Goal: Task Accomplishment & Management: Manage account settings

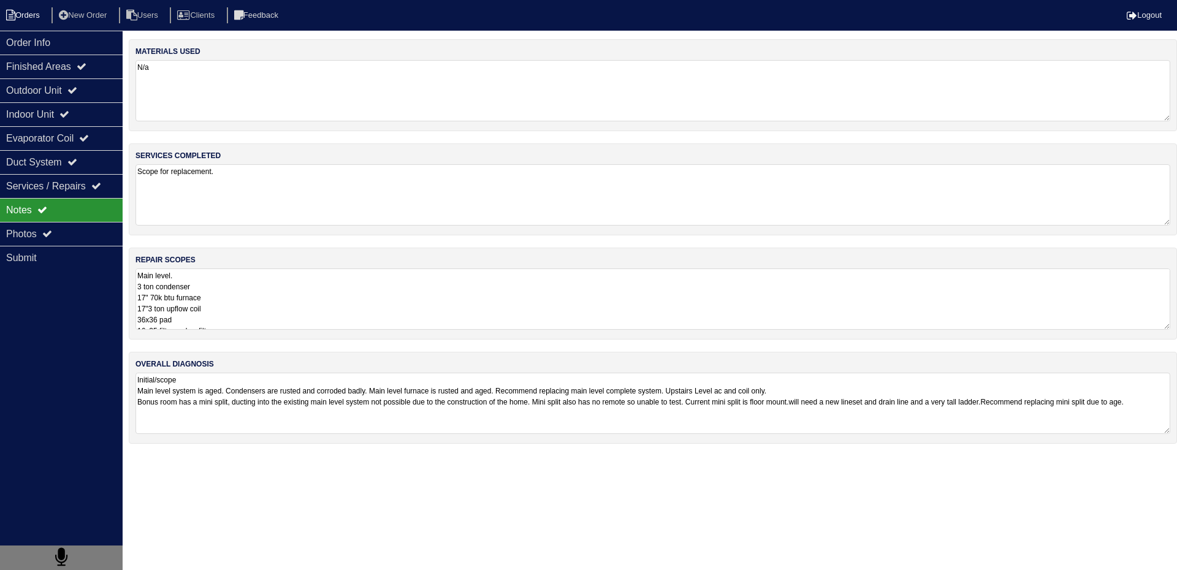
click at [41, 15] on li "Orders" at bounding box center [25, 15] width 50 height 17
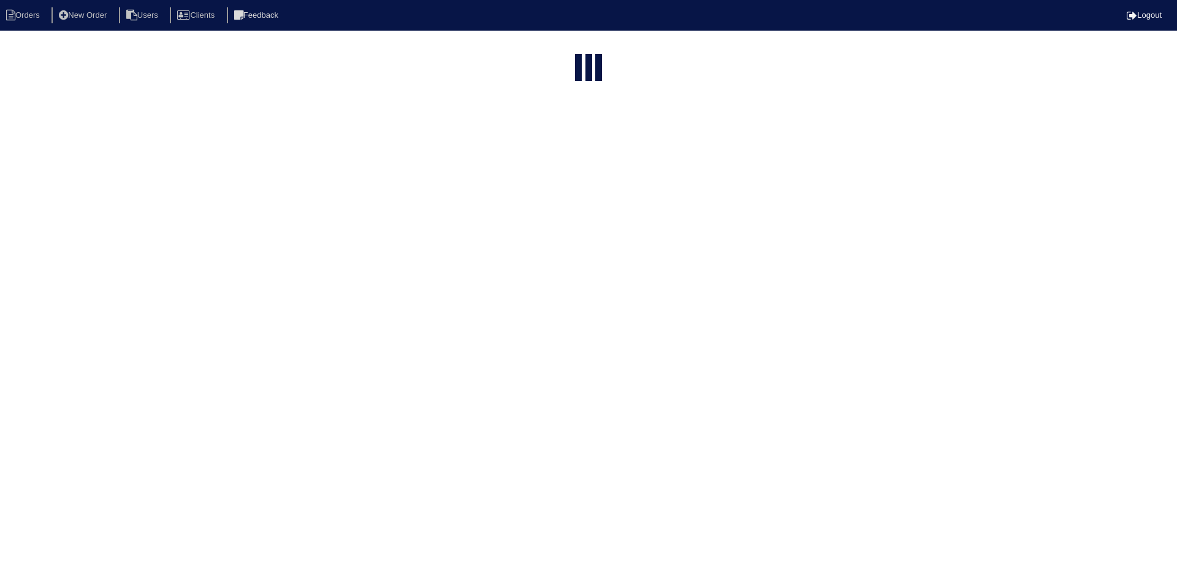
select select "15"
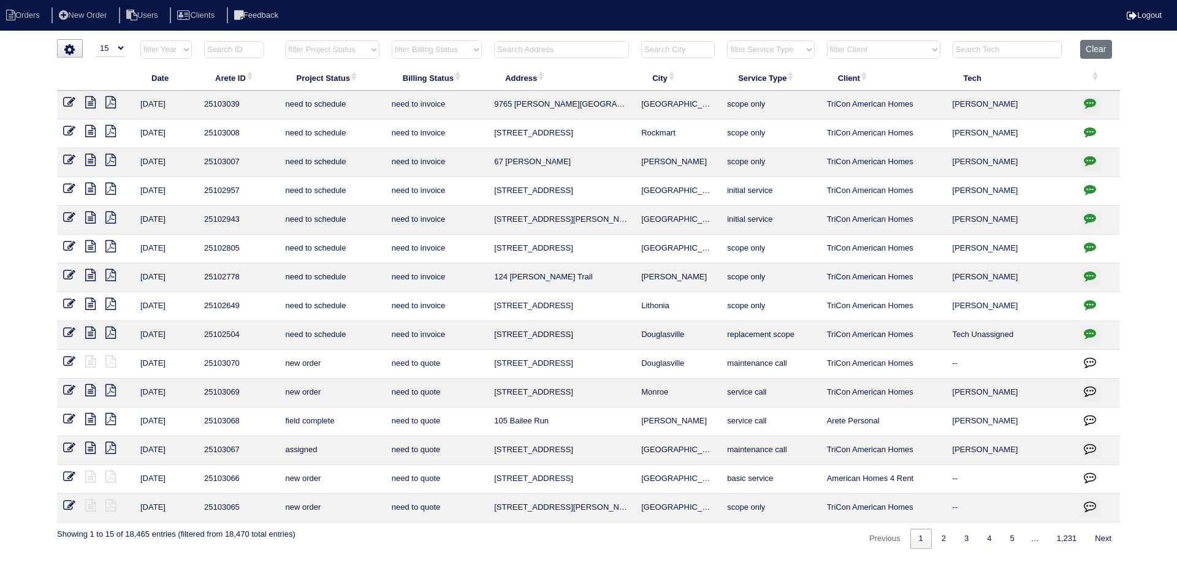
drag, startPoint x: 579, startPoint y: 52, endPoint x: 504, endPoint y: 49, distance: 75.5
click at [504, 49] on input "text" at bounding box center [561, 49] width 135 height 17
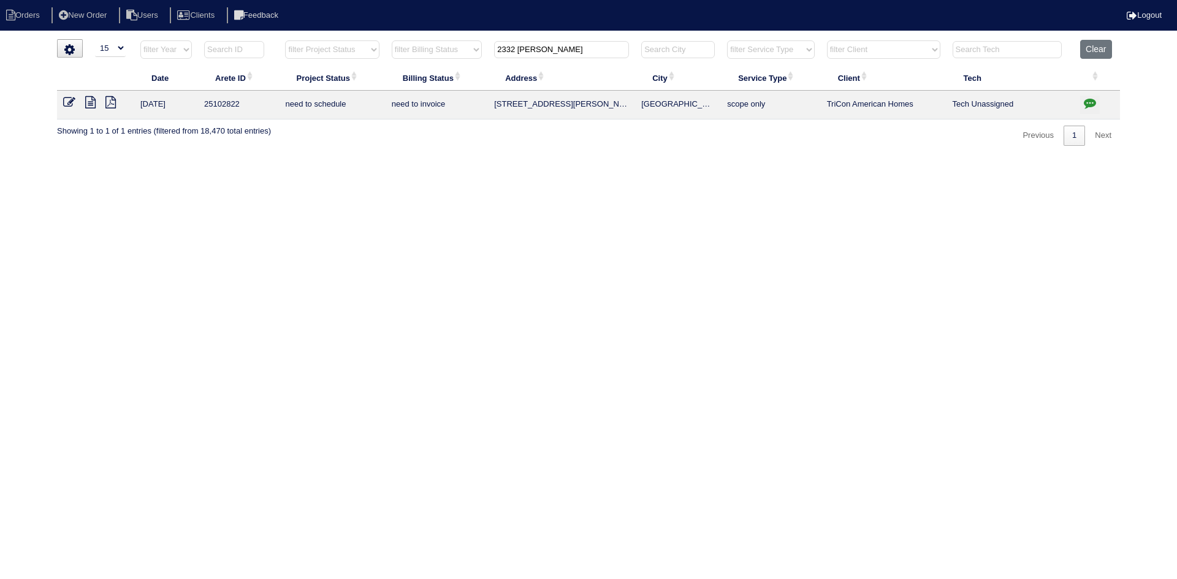
type input "2332 Corbett"
click at [91, 108] on icon at bounding box center [90, 102] width 10 height 12
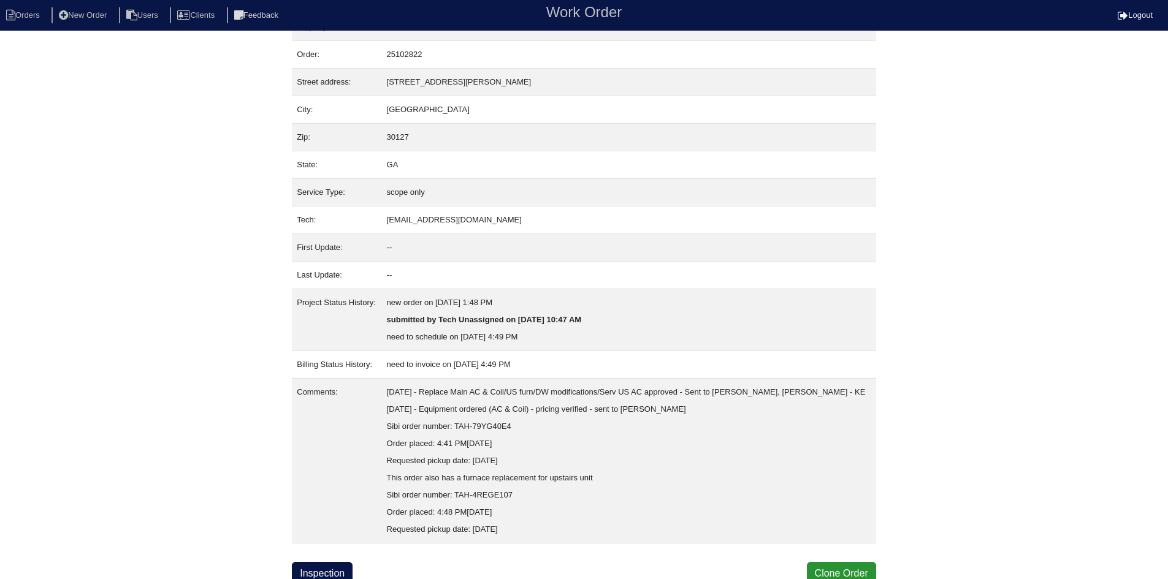
scroll to position [32, 0]
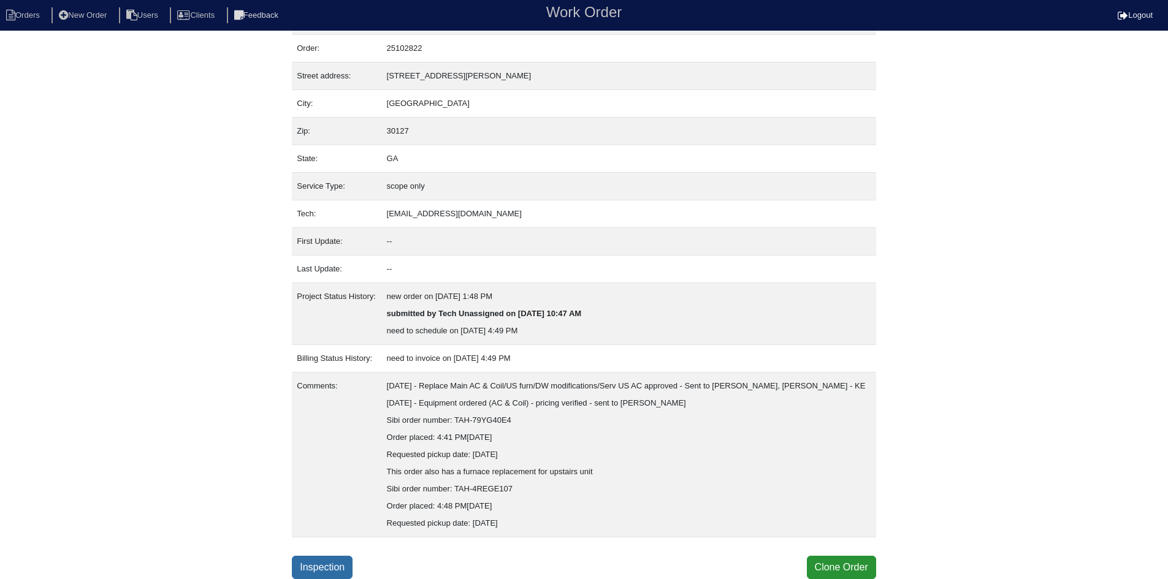
click at [348, 563] on link "Inspection" at bounding box center [322, 567] width 61 height 23
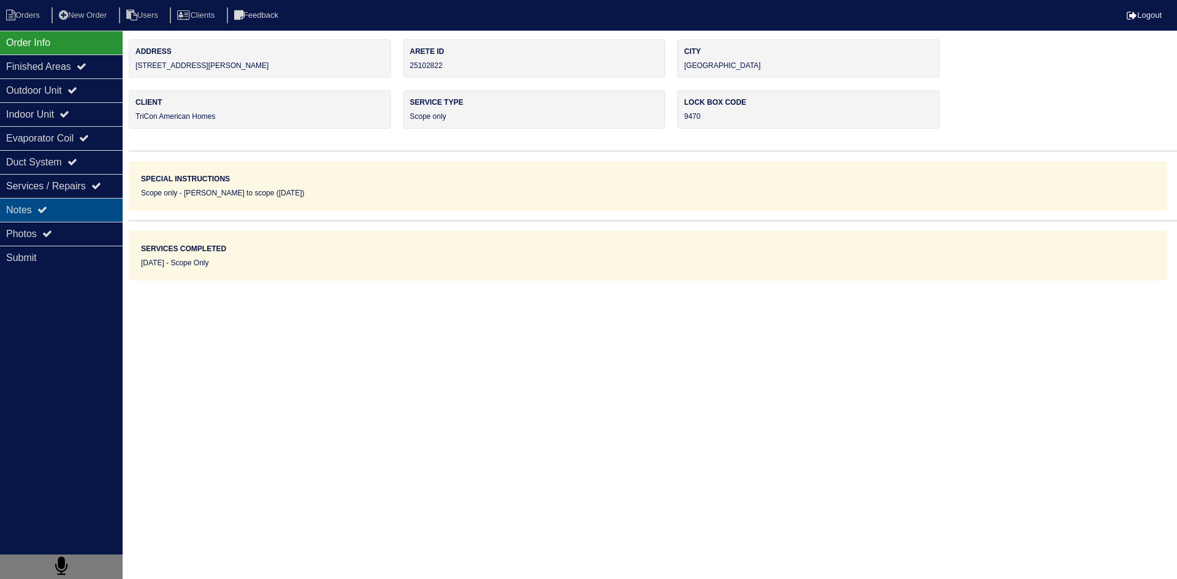
click at [82, 213] on div "Notes" at bounding box center [61, 210] width 123 height 24
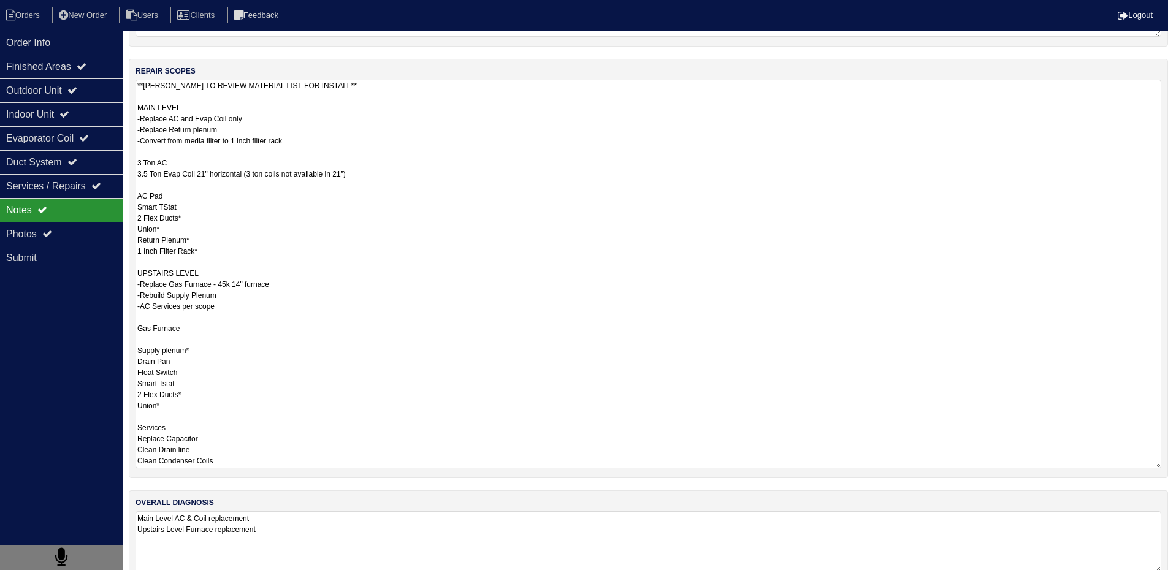
scroll to position [213, 0]
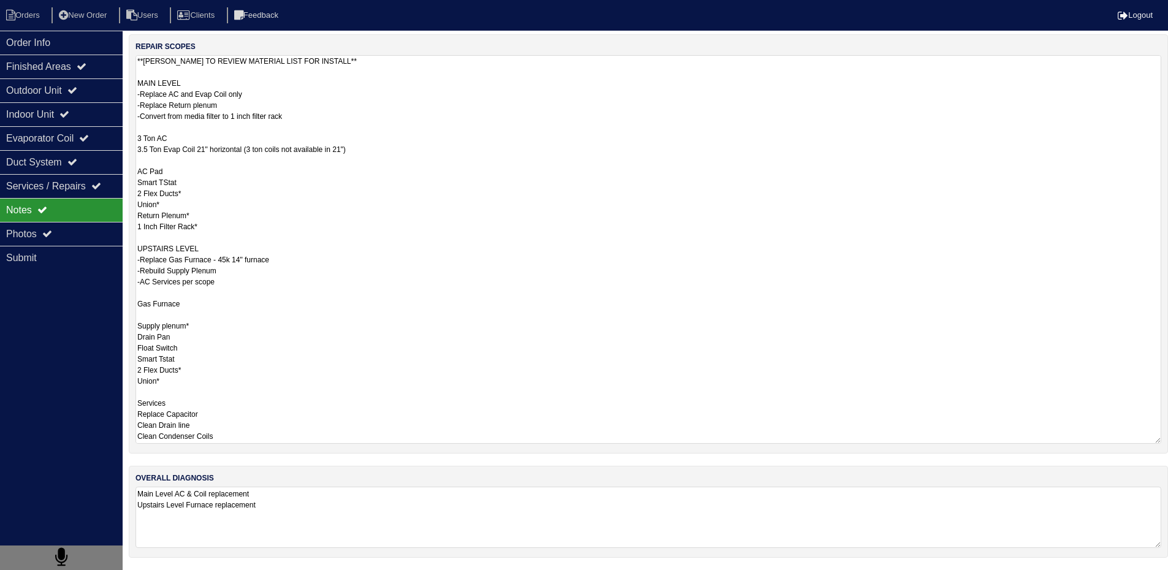
drag, startPoint x: 138, startPoint y: 299, endPoint x: 307, endPoint y: 443, distance: 222.6
click at [307, 443] on textarea "**PAYTON TO REVIEW MATERIAL LIST FOR INSTALL** MAIN LEVEL -Replace AC and Evap …" at bounding box center [648, 249] width 1026 height 389
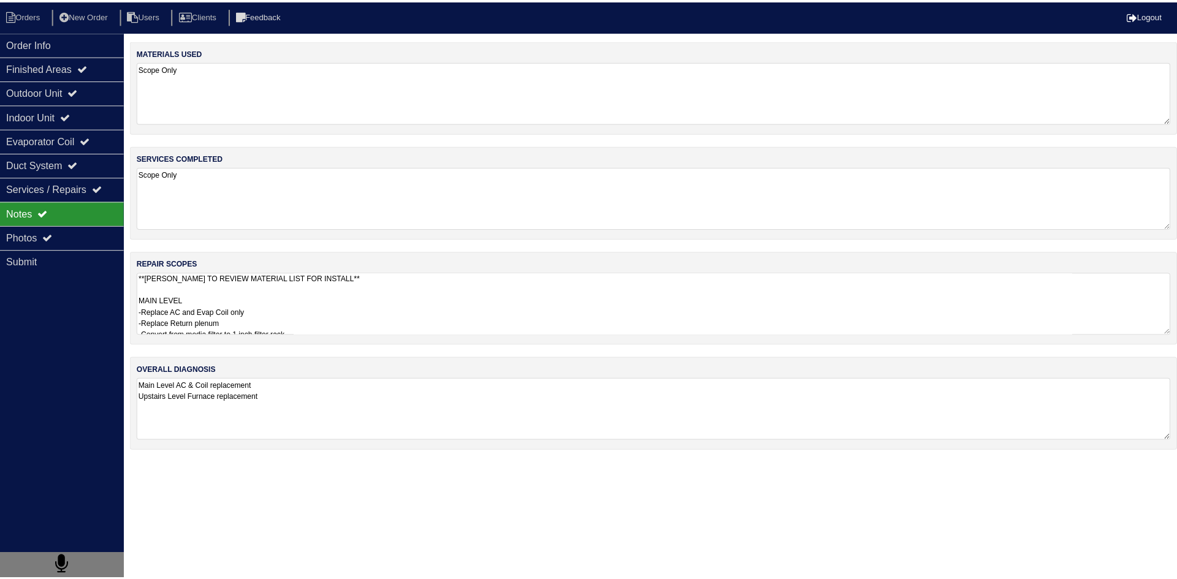
scroll to position [0, 0]
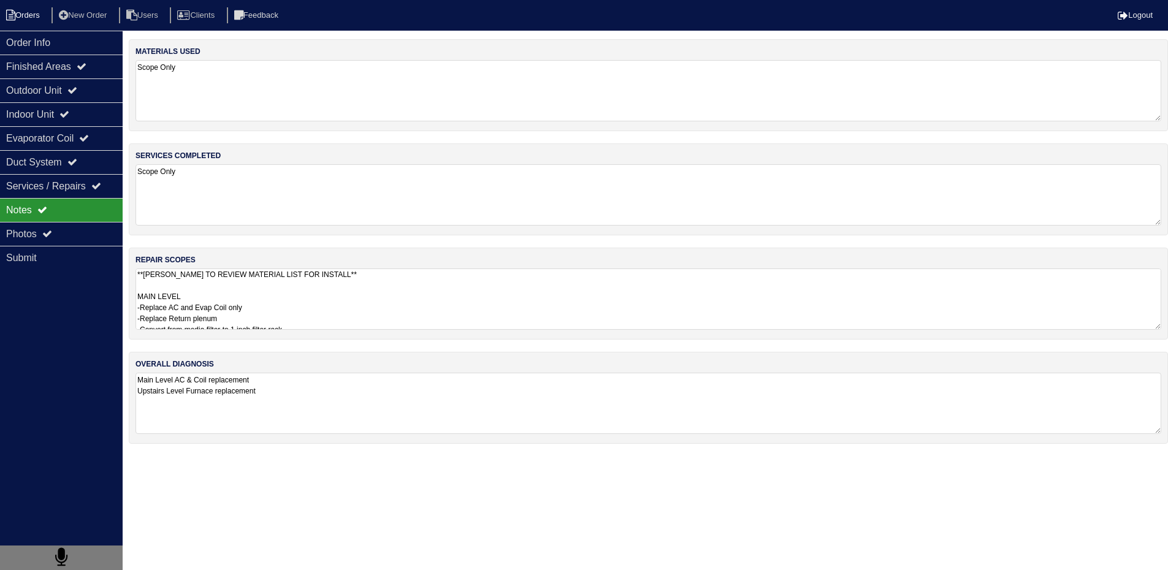
click at [44, 15] on li "Orders" at bounding box center [25, 15] width 50 height 17
select select "15"
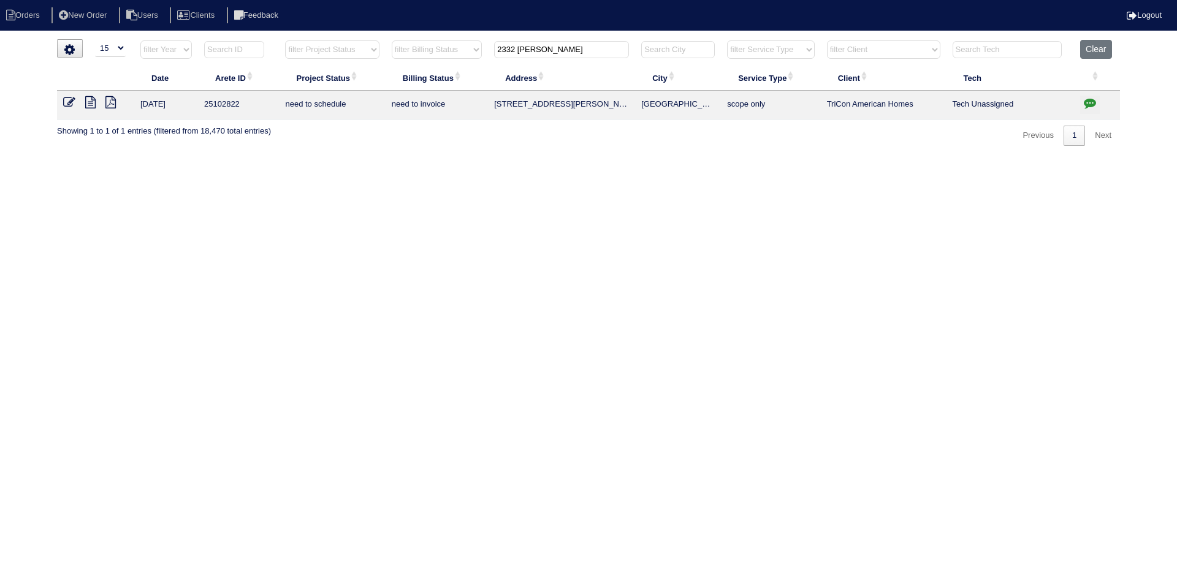
drag, startPoint x: 586, startPoint y: 48, endPoint x: 484, endPoint y: 53, distance: 101.3
click at [484, 53] on tr "filter Year -- Any Year -- 2025 2024 2023 2022 2021 2020 2019 filter Project St…" at bounding box center [588, 52] width 1063 height 25
type input "33 Berwick"
click at [91, 102] on icon at bounding box center [90, 102] width 10 height 12
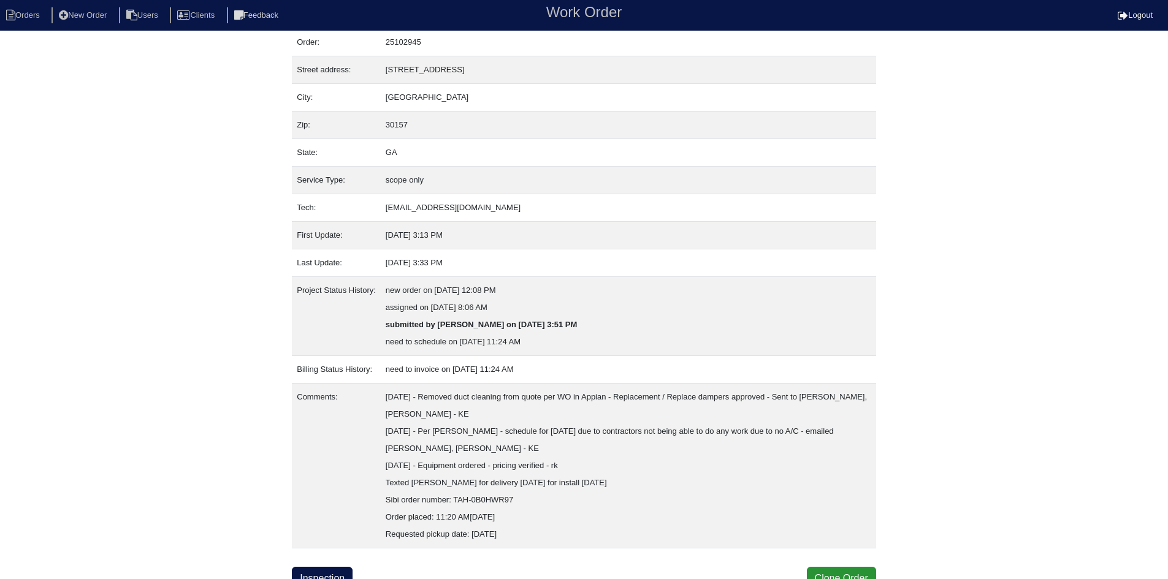
scroll to position [49, 0]
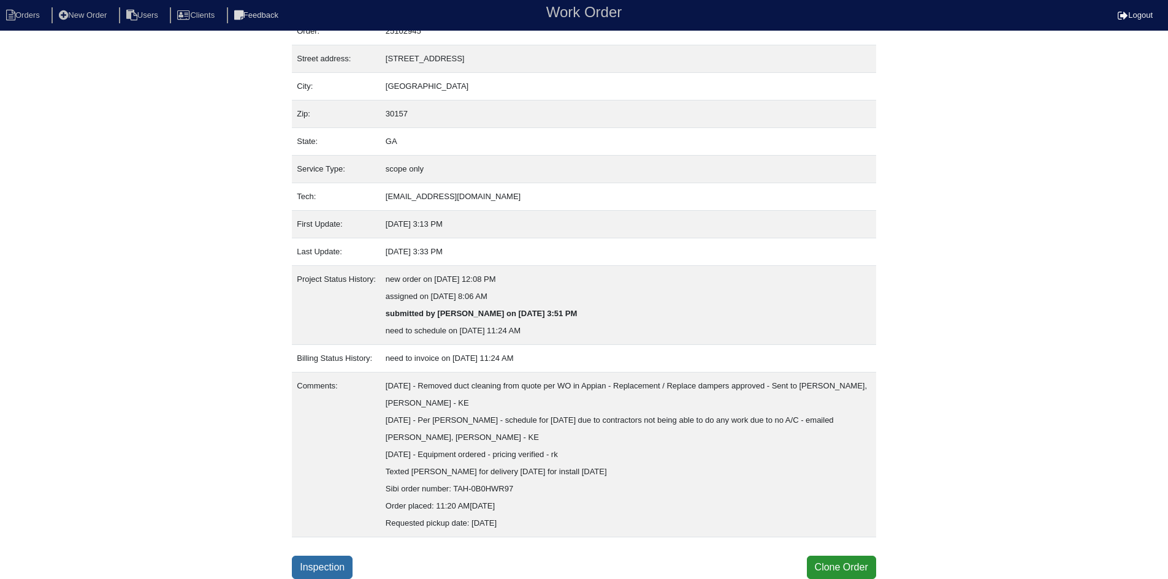
click at [329, 561] on link "Inspection" at bounding box center [322, 567] width 61 height 23
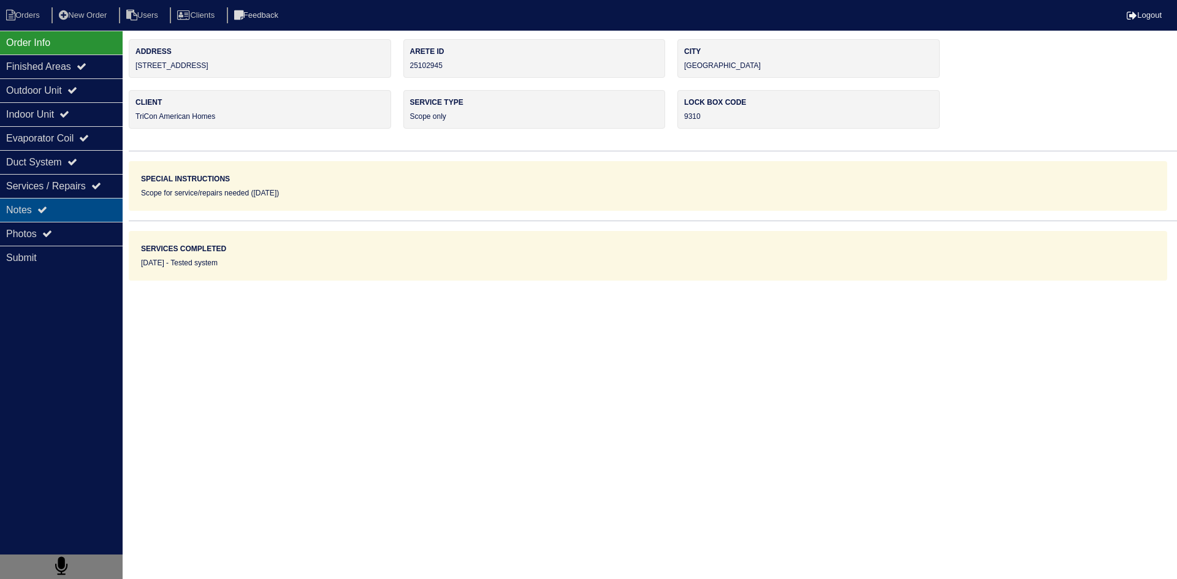
click at [87, 216] on div "Notes" at bounding box center [61, 210] width 123 height 24
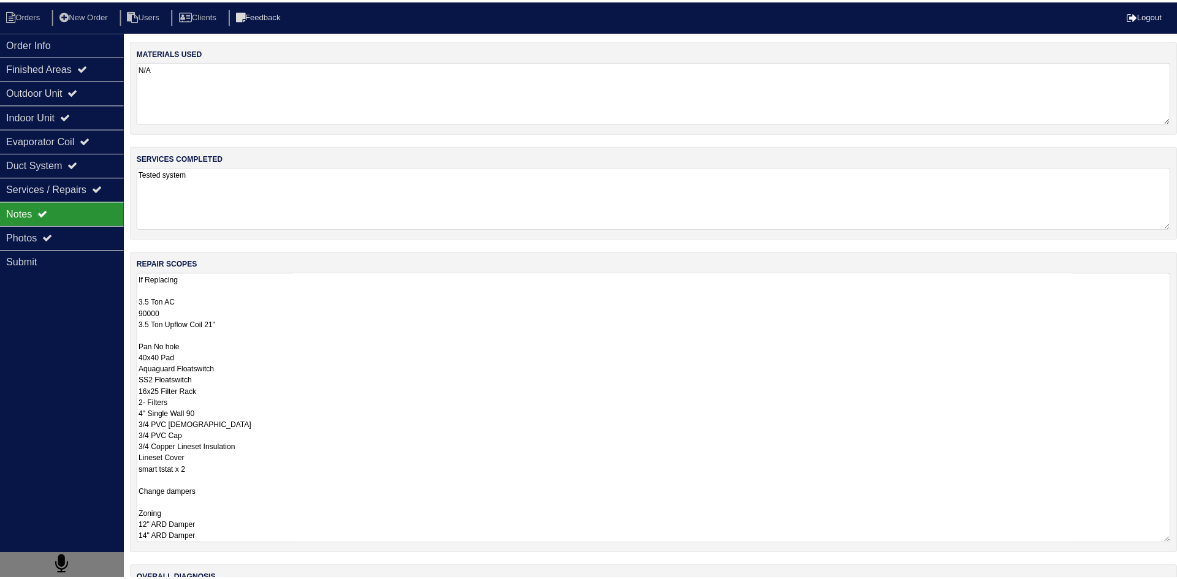
scroll to position [1, 0]
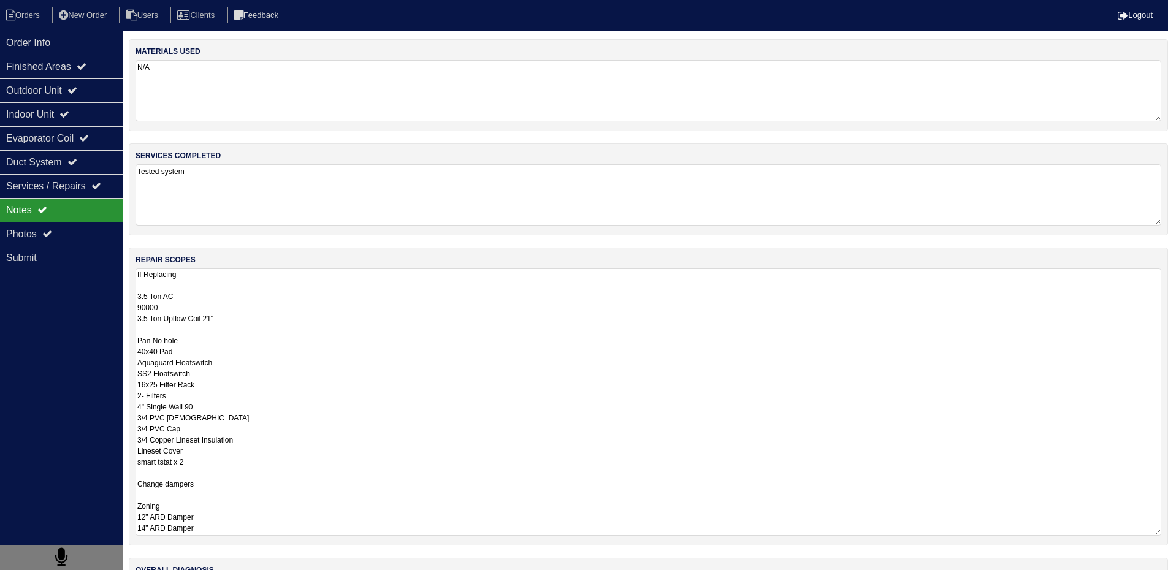
drag, startPoint x: 138, startPoint y: 299, endPoint x: 242, endPoint y: 544, distance: 266.2
click at [242, 544] on div "repair scopes If Replacing 3.5 Ton AC 90000 3.5 Ton Upflow Coil 21" Pan No hole…" at bounding box center [648, 397] width 1039 height 298
click at [35, 17] on li "Orders" at bounding box center [25, 15] width 50 height 17
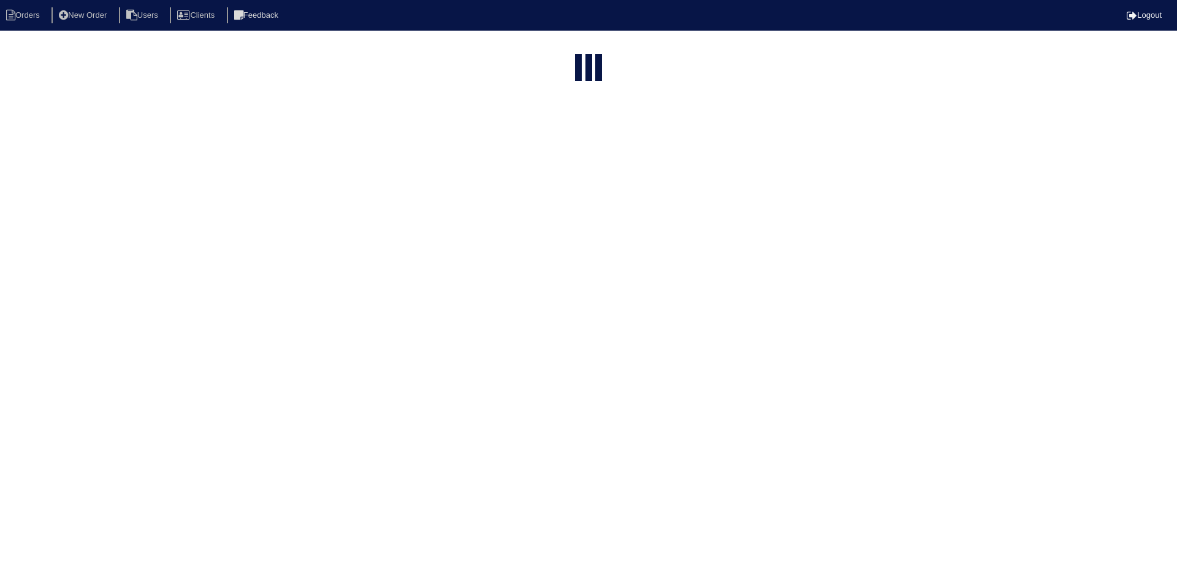
select select "15"
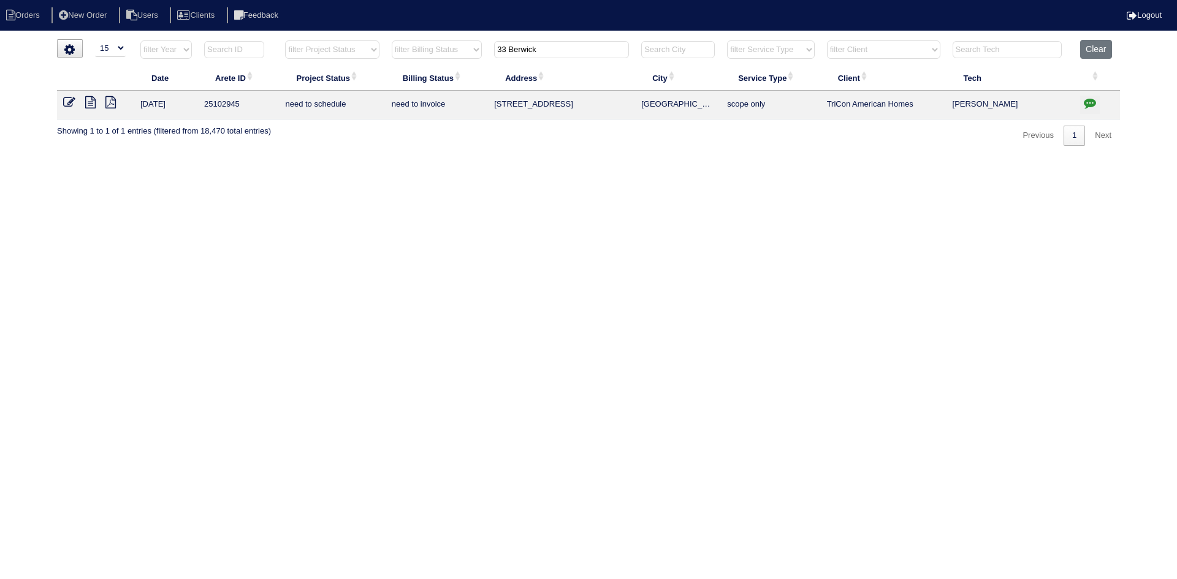
click at [522, 53] on input "33 Berwick" at bounding box center [561, 49] width 135 height 17
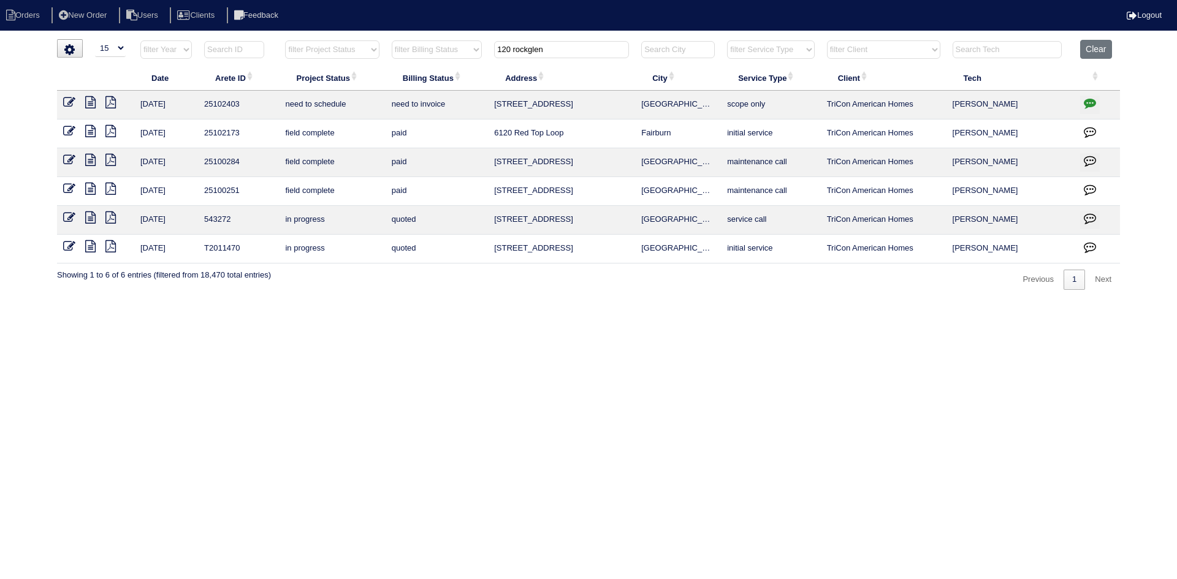
type input "120 rockglen"
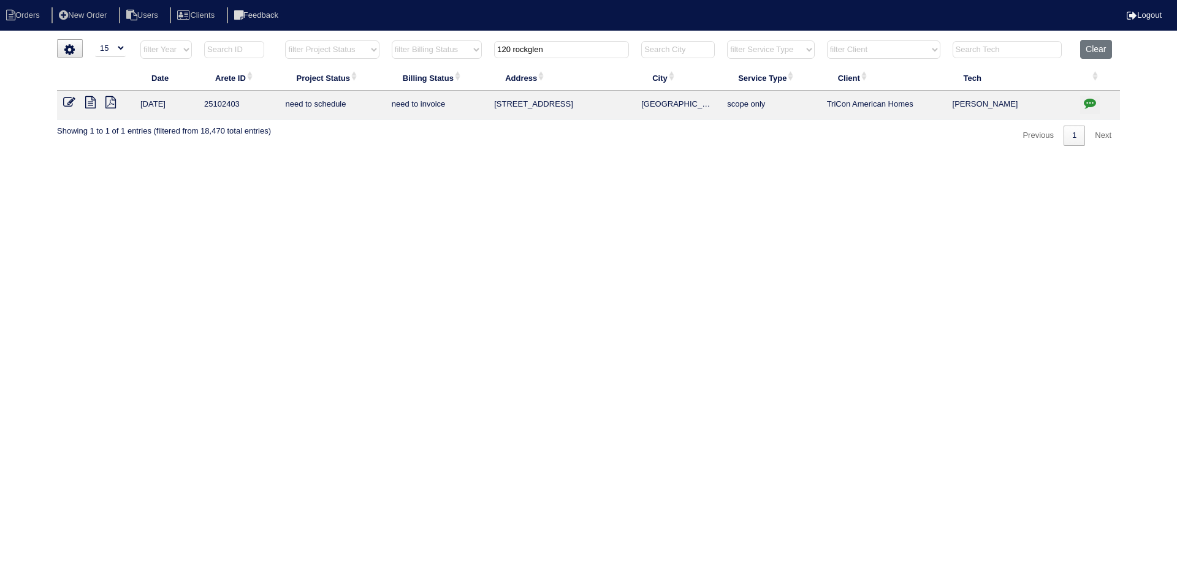
click at [94, 102] on icon at bounding box center [90, 102] width 10 height 12
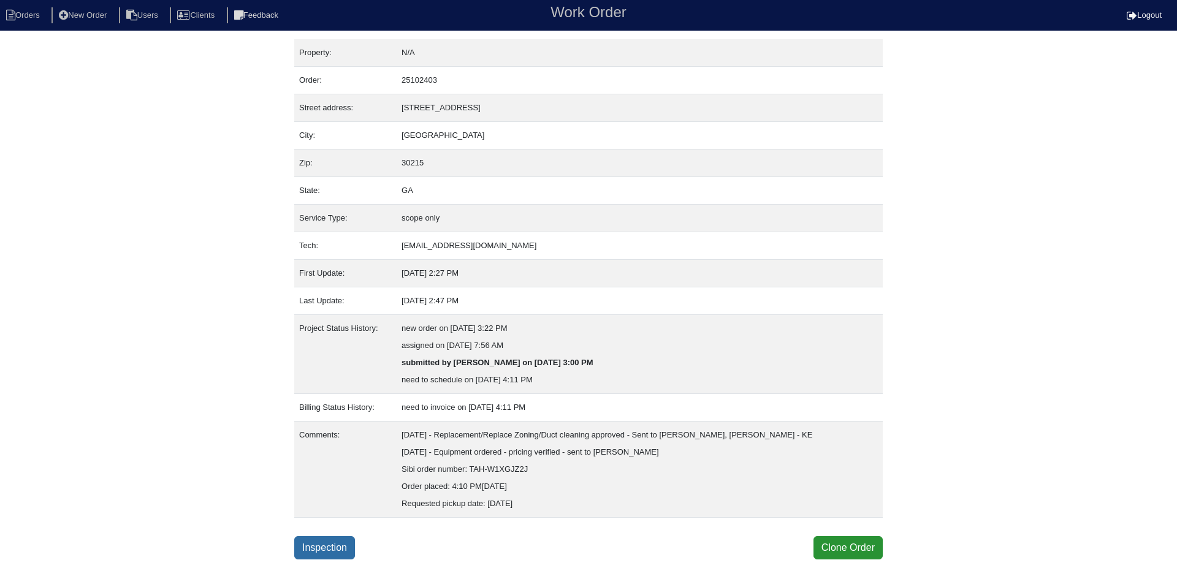
click at [333, 544] on link "Inspection" at bounding box center [324, 547] width 61 height 23
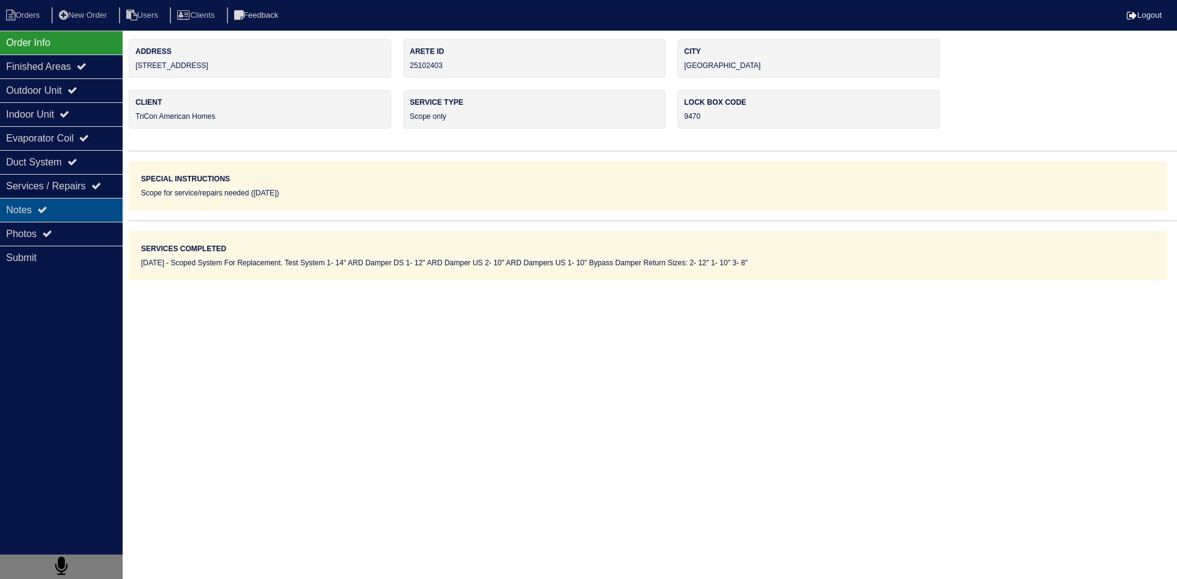
click at [81, 213] on div "Notes" at bounding box center [61, 210] width 123 height 24
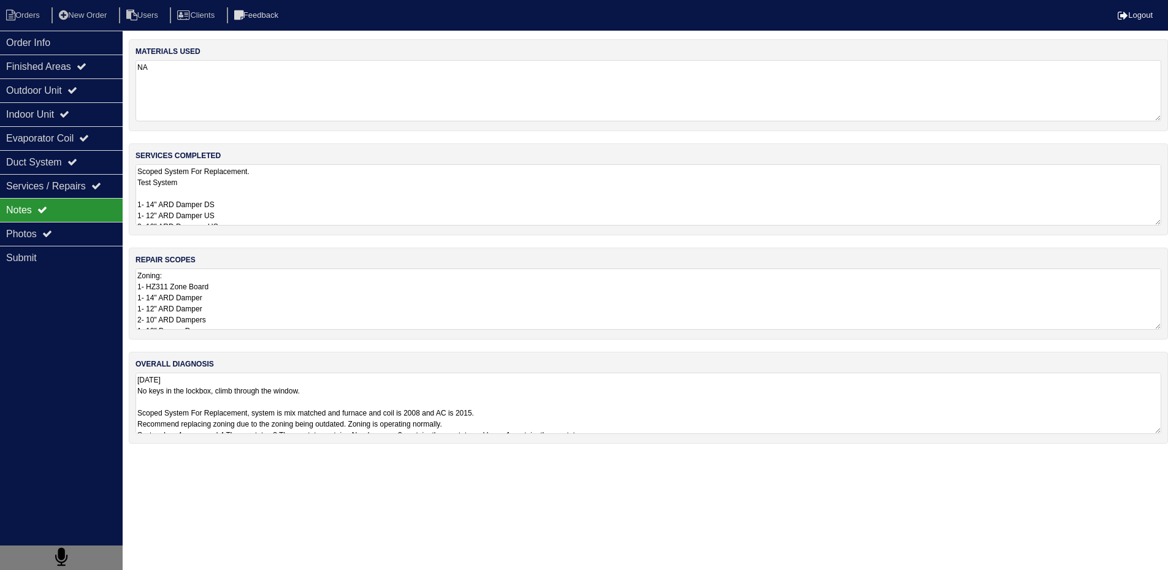
click at [183, 291] on textarea "Zoning: 1- HZ311 Zone Board 1- 14" ARD Damper 1- 12" ARD Damper 2- 10" ARD Damp…" at bounding box center [648, 299] width 1026 height 61
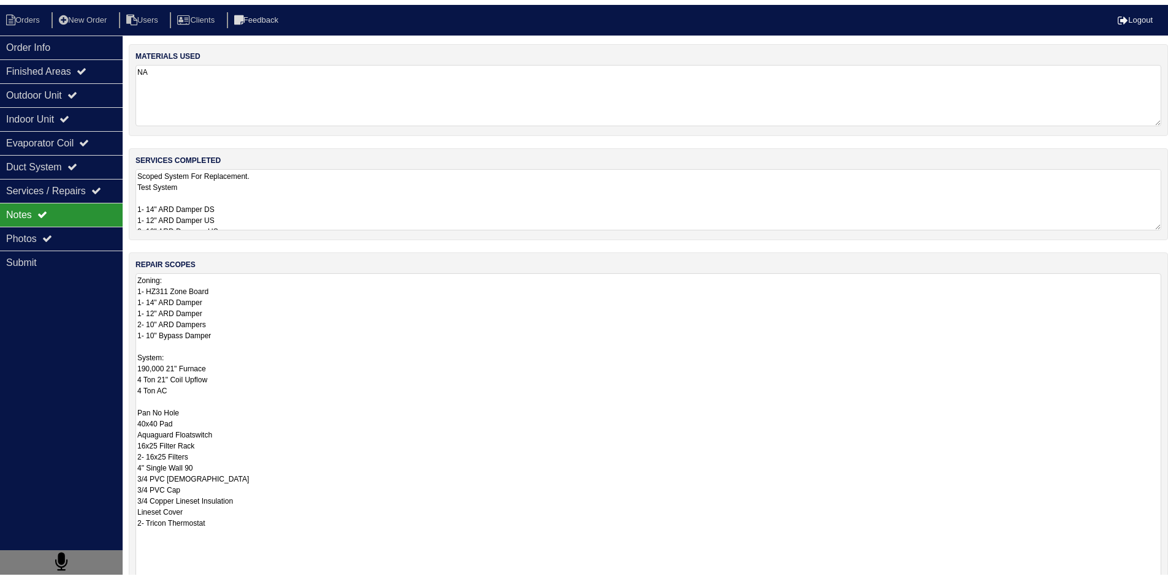
scroll to position [1, 0]
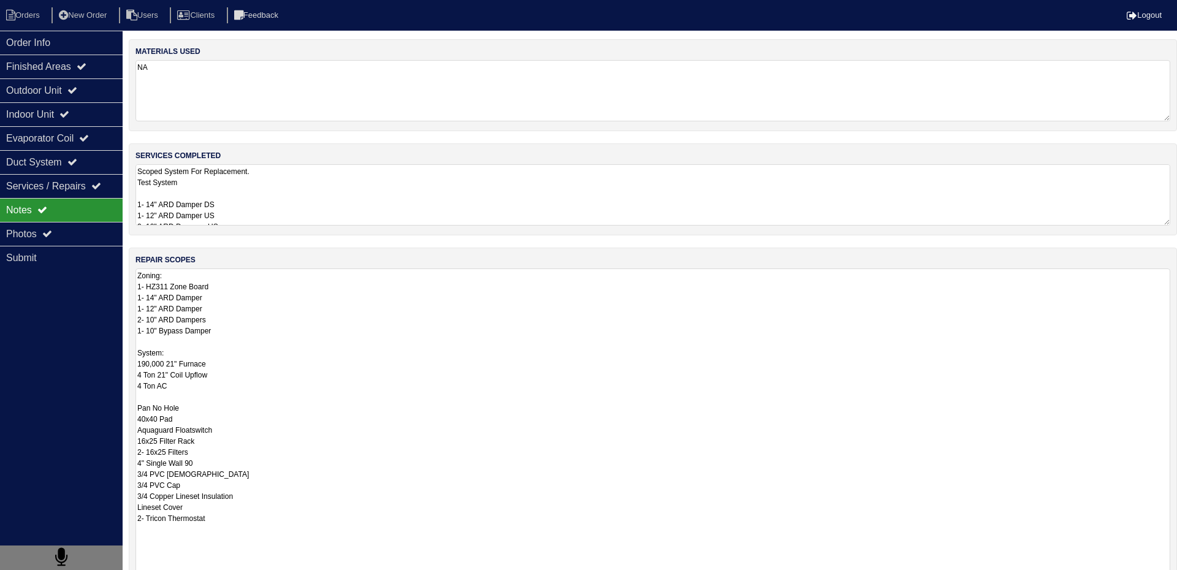
click at [277, 210] on textarea "Scoped System For Replacement. Test System 1- 14" ARD Damper DS 1- 12" ARD Damp…" at bounding box center [652, 194] width 1035 height 61
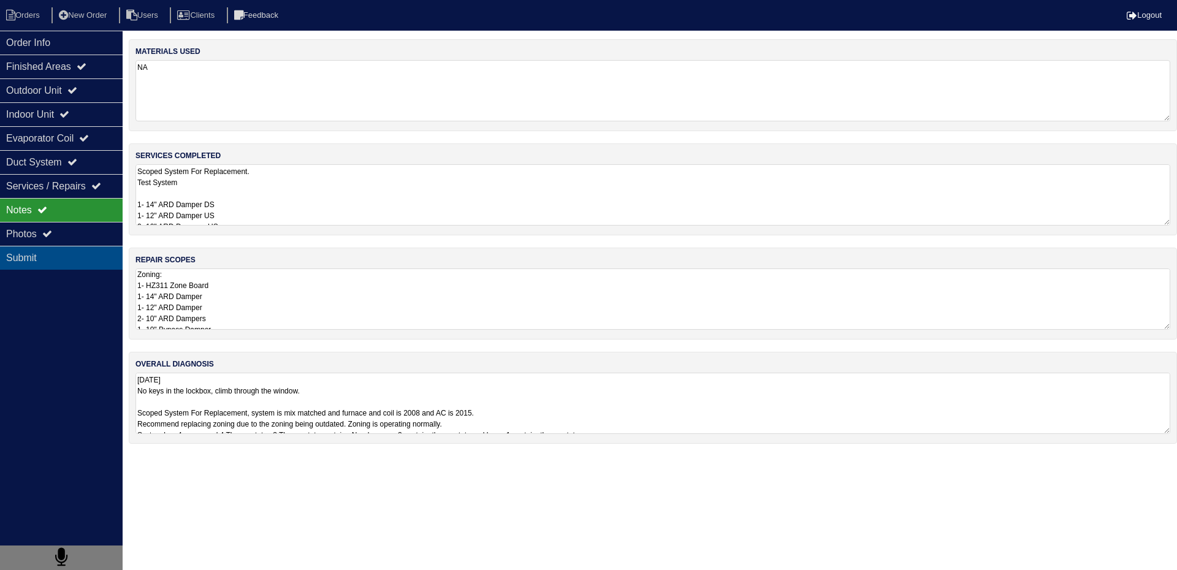
click at [97, 246] on div "Submit" at bounding box center [61, 258] width 123 height 24
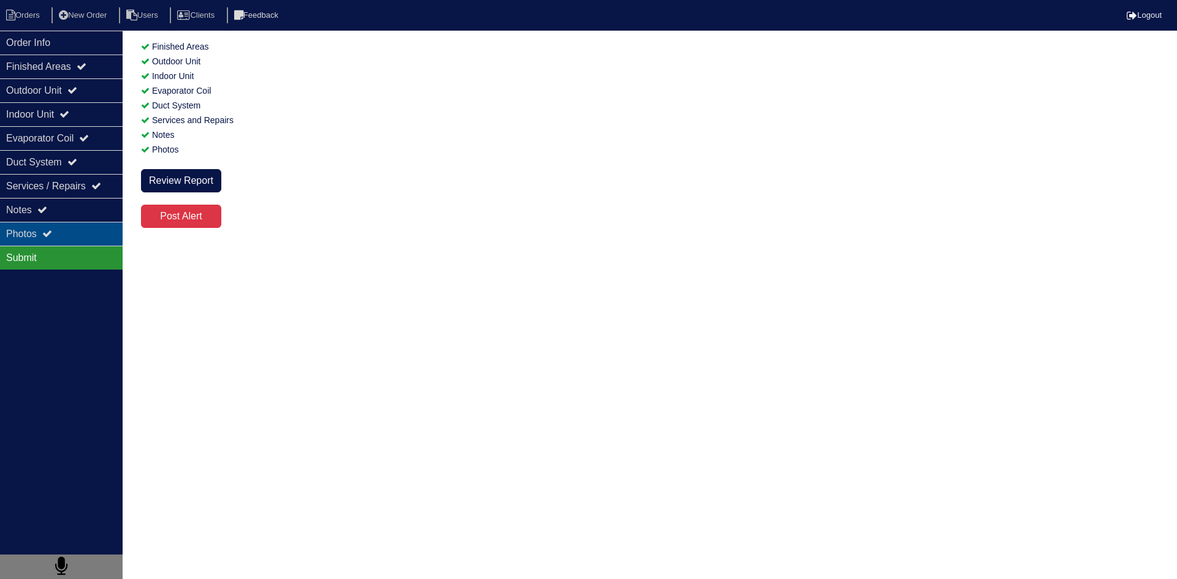
click at [101, 242] on div "Photos" at bounding box center [61, 234] width 123 height 24
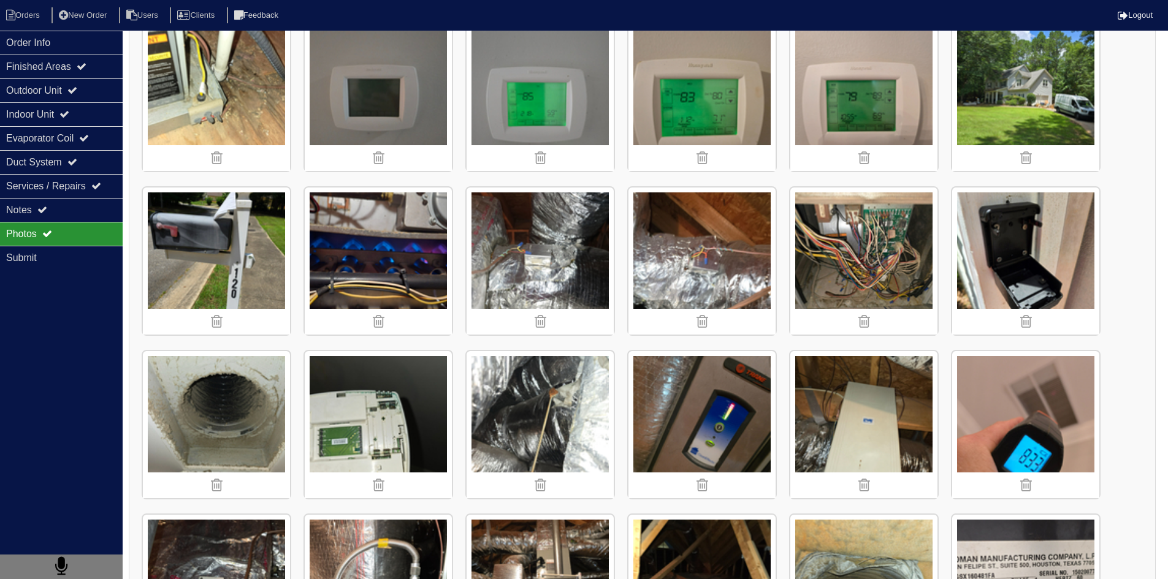
scroll to position [858, 0]
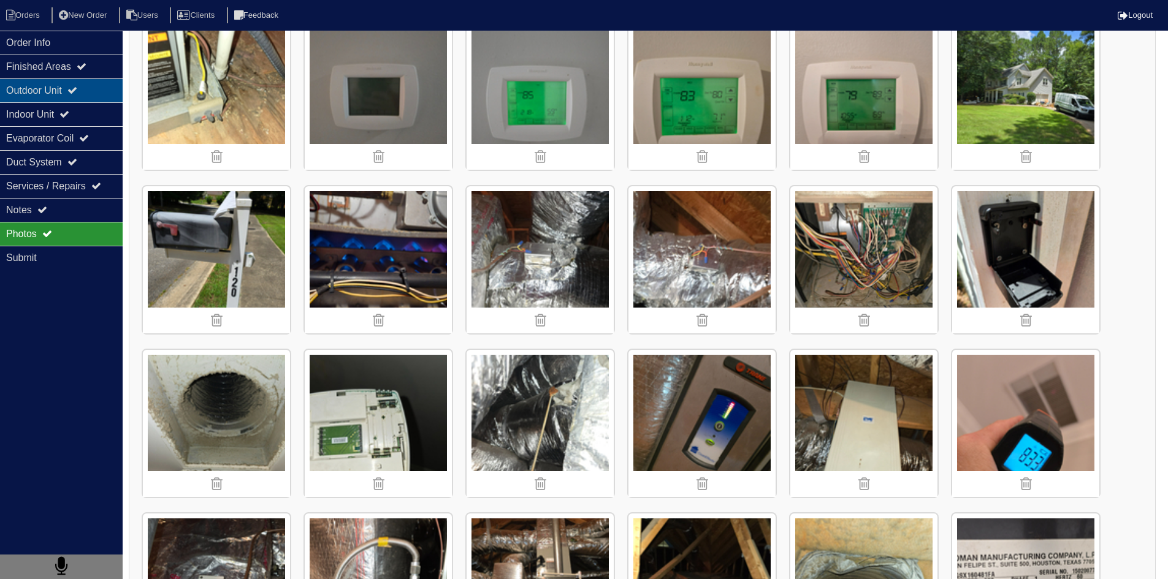
click at [46, 97] on div "Outdoor Unit" at bounding box center [61, 90] width 123 height 24
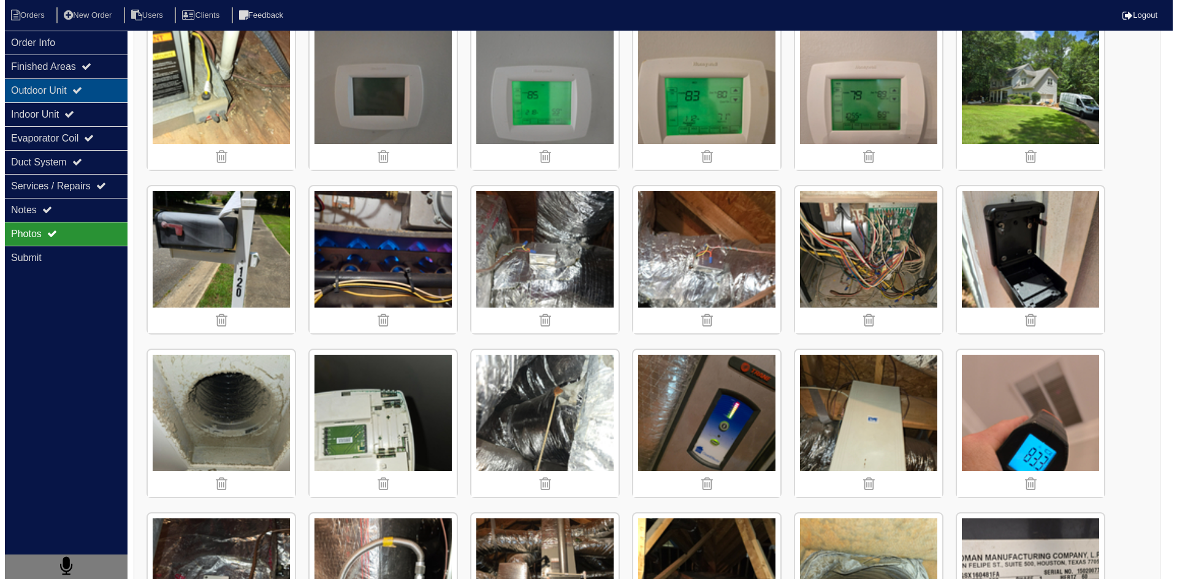
scroll to position [0, 0]
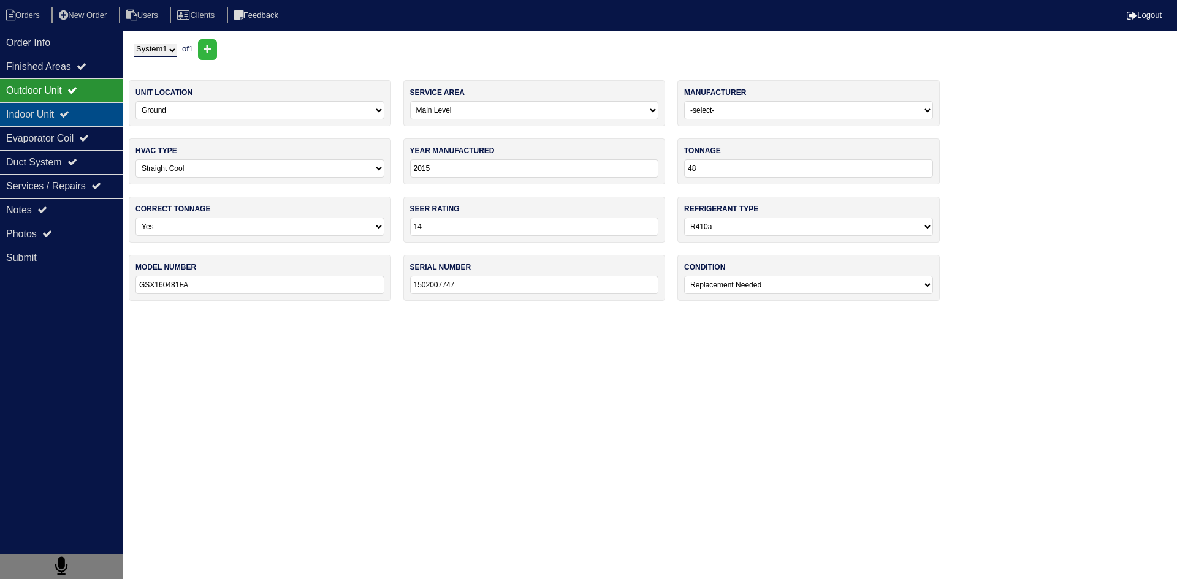
click at [29, 117] on div "Indoor Unit" at bounding box center [61, 114] width 123 height 24
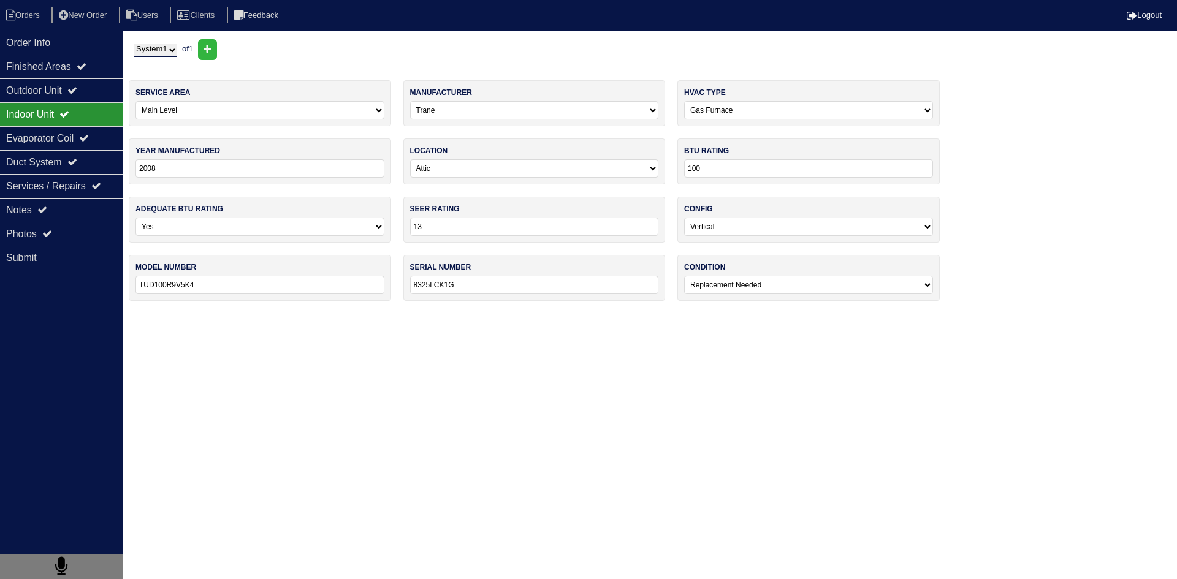
click at [691, 313] on html "Orders New Order Users Clients Feedback Logout Orders New Order Users Clients M…" at bounding box center [588, 156] width 1177 height 313
click at [34, 17] on li "Orders" at bounding box center [25, 15] width 50 height 17
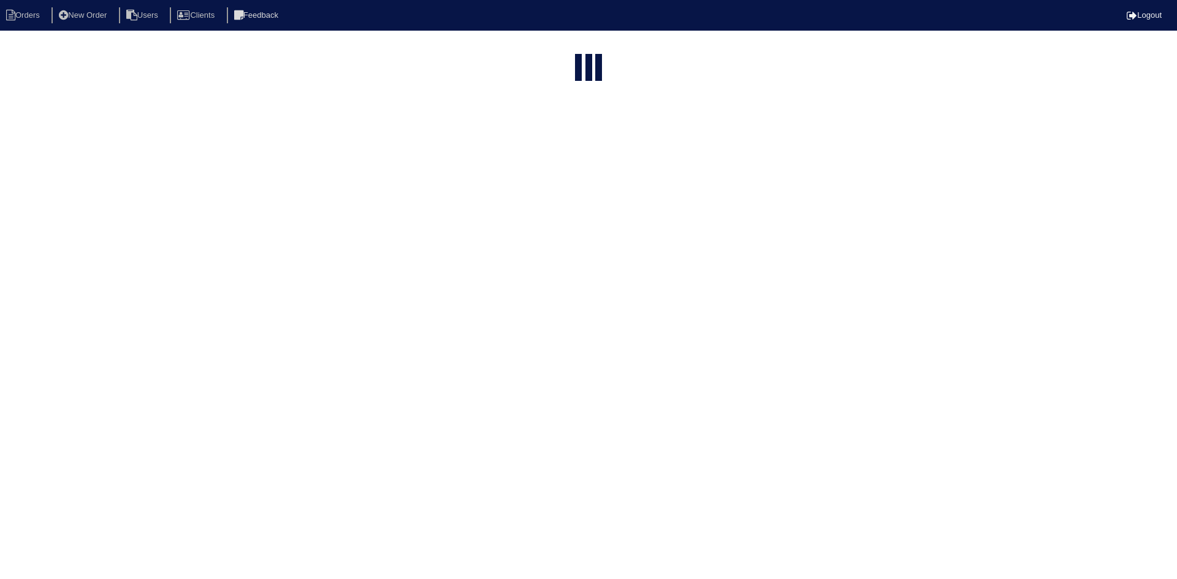
select select "15"
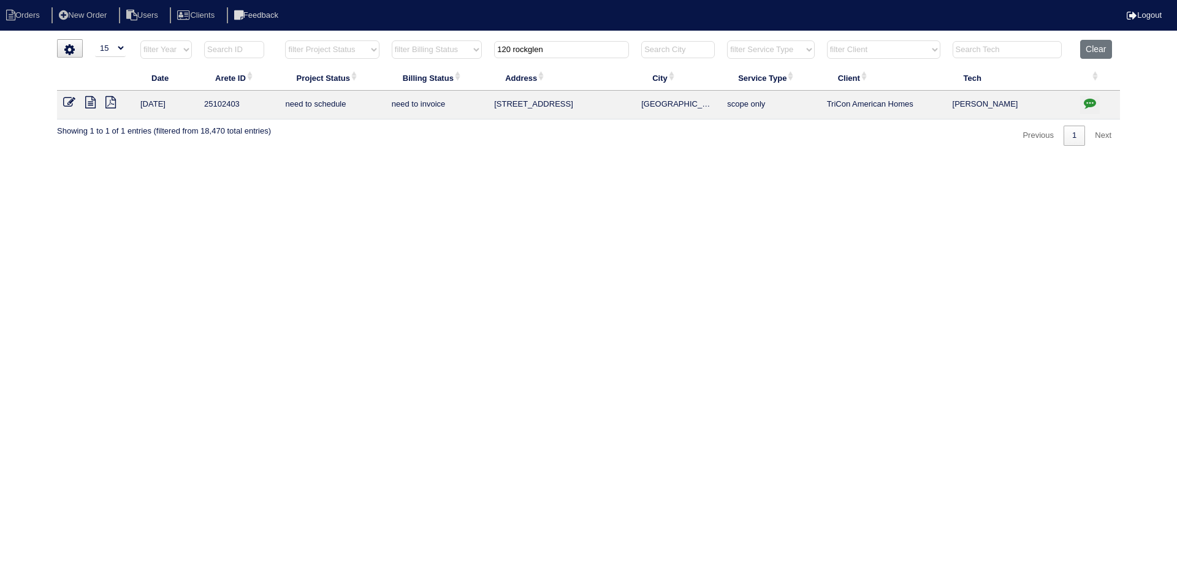
drag, startPoint x: 561, startPoint y: 52, endPoint x: 478, endPoint y: 52, distance: 83.4
click at [478, 52] on tr "filter Year -- Any Year -- 2025 2024 2023 2022 2021 2020 2019 filter Project St…" at bounding box center [588, 52] width 1063 height 25
type input "125 [PERSON_NAME]"
click at [87, 102] on icon at bounding box center [90, 102] width 10 height 12
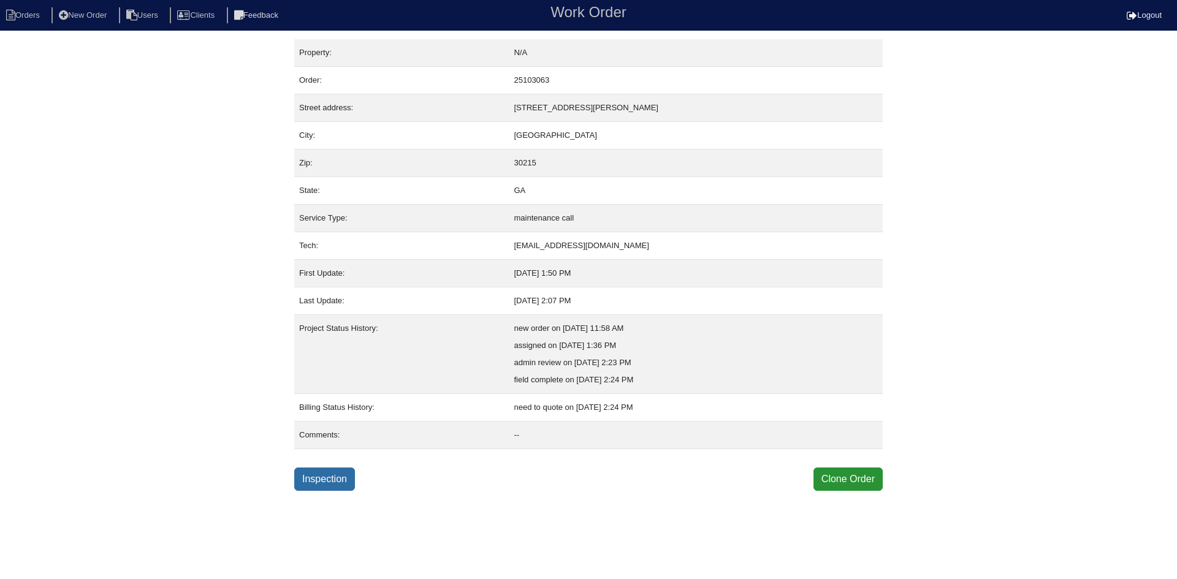
click at [330, 482] on link "Inspection" at bounding box center [324, 479] width 61 height 23
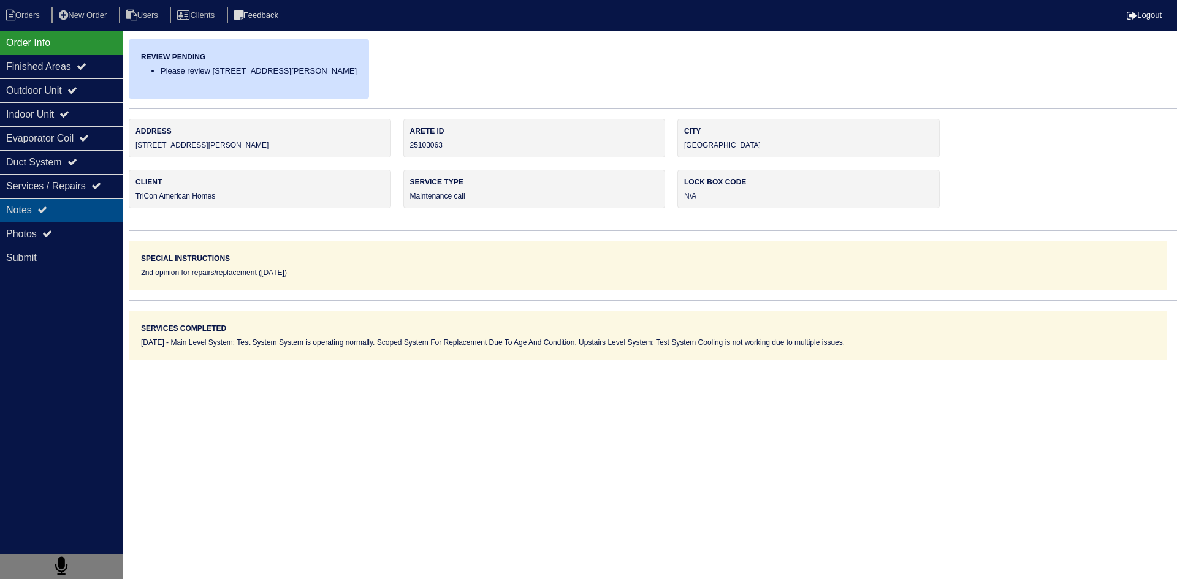
click at [64, 213] on div "Notes" at bounding box center [61, 210] width 123 height 24
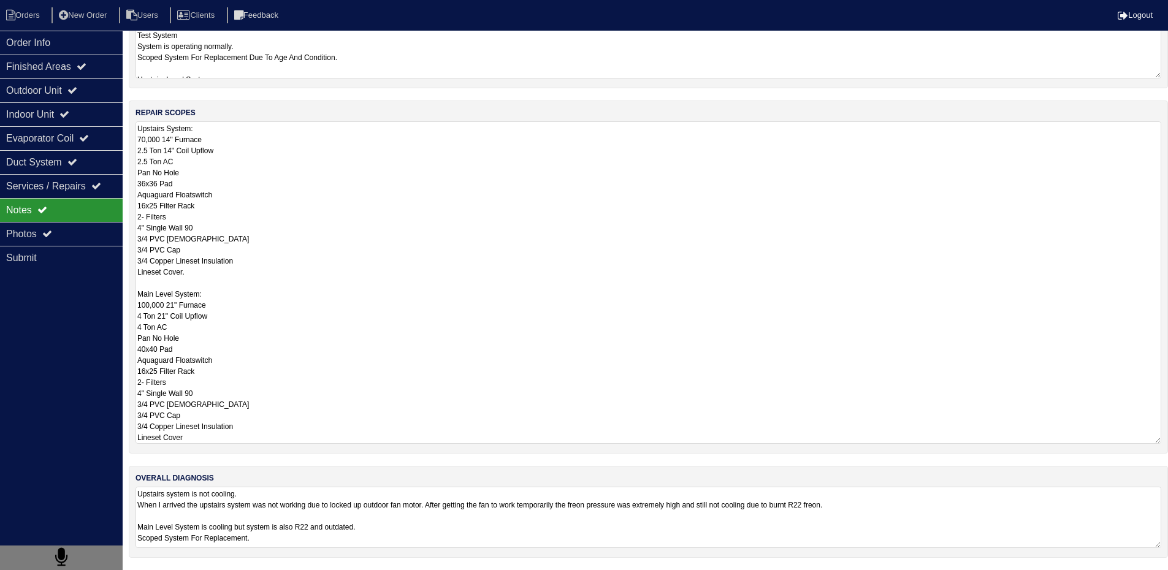
scroll to position [1, 0]
drag, startPoint x: 137, startPoint y: 276, endPoint x: 255, endPoint y: 445, distance: 206.1
click at [255, 445] on div "repair scopes Upstairs System: 70,000 14" Furnace 2.5 Ton 14" Coil Upflow 2.5 T…" at bounding box center [648, 277] width 1039 height 353
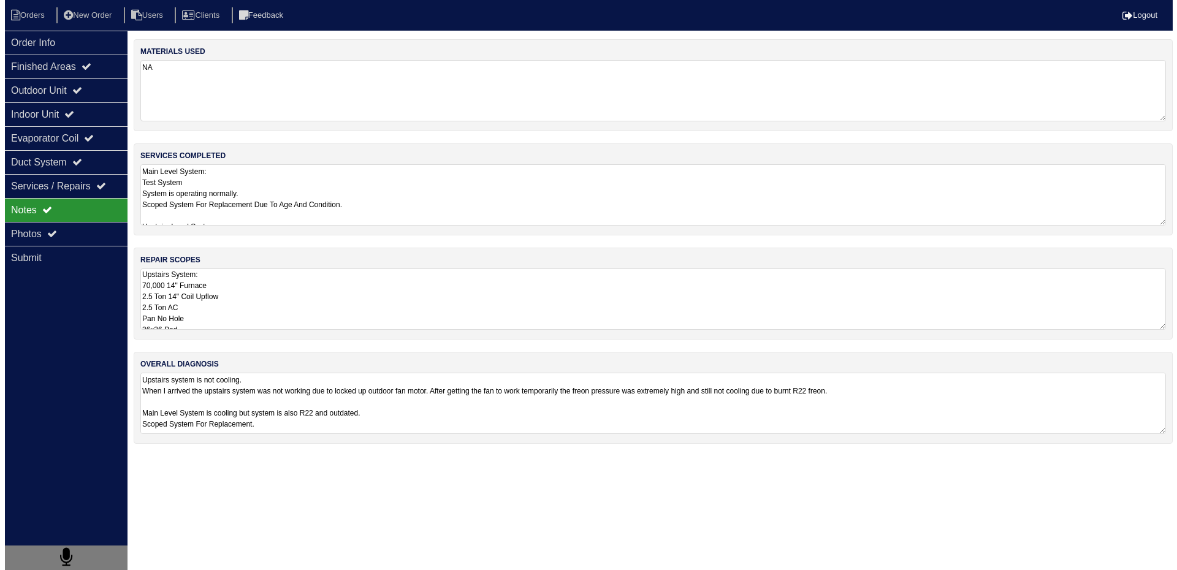
scroll to position [0, 0]
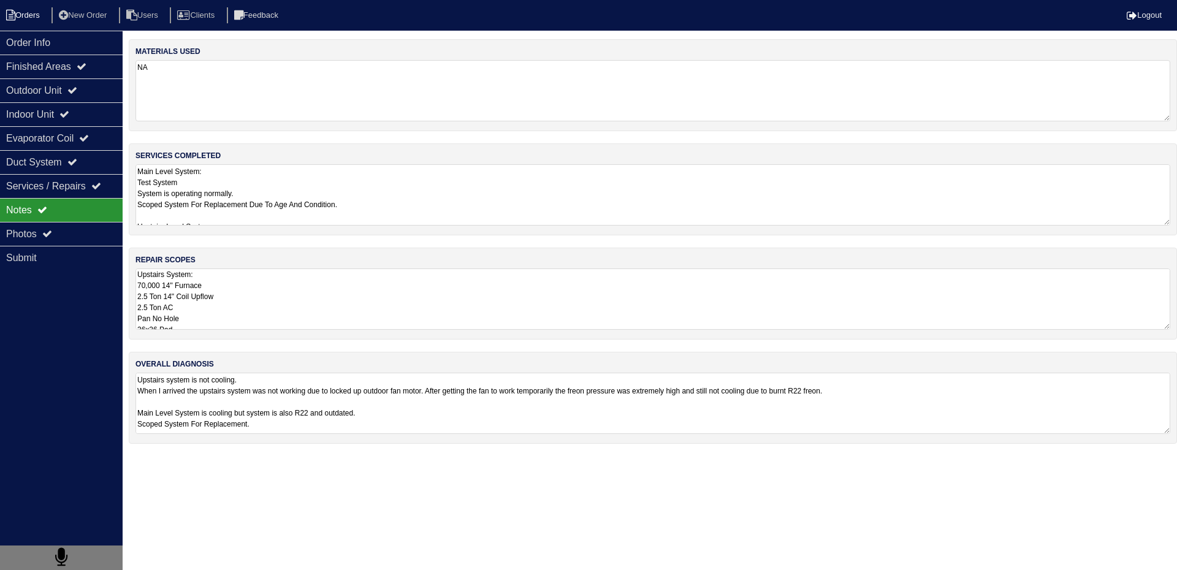
click at [40, 18] on li "Orders" at bounding box center [25, 15] width 50 height 17
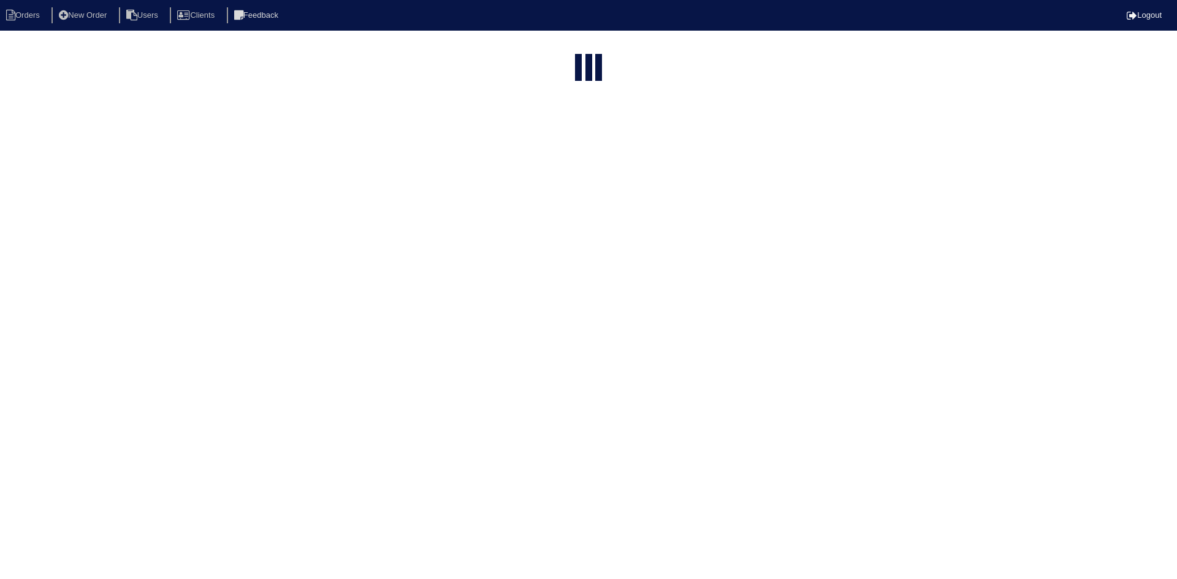
select select "15"
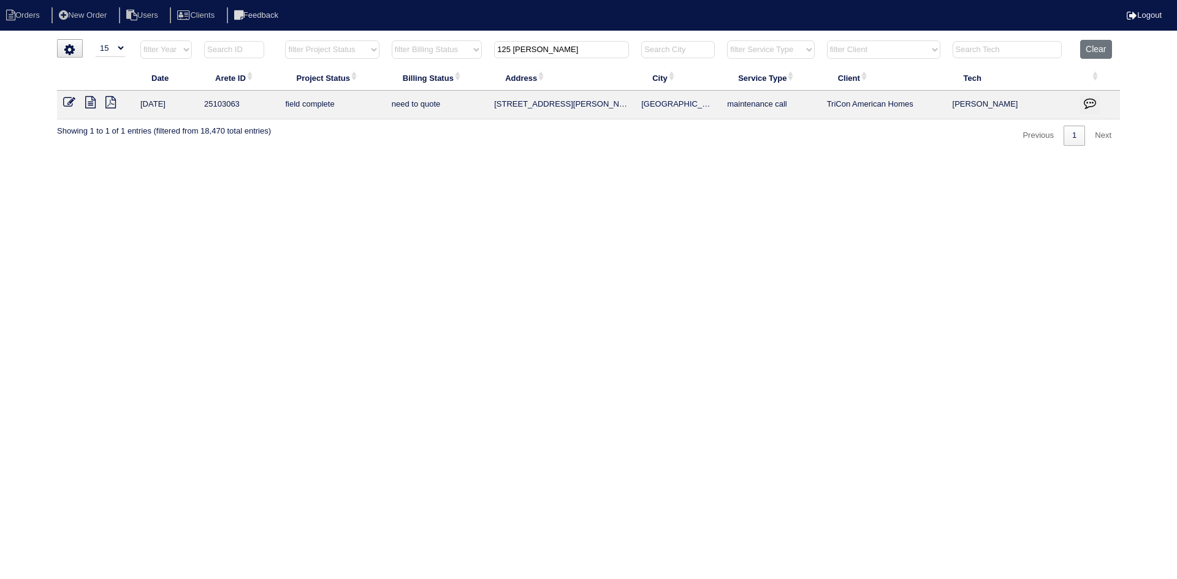
click at [585, 46] on input "125 Hazel" at bounding box center [561, 49] width 135 height 17
type input "210 signet"
click at [88, 104] on icon at bounding box center [90, 102] width 10 height 12
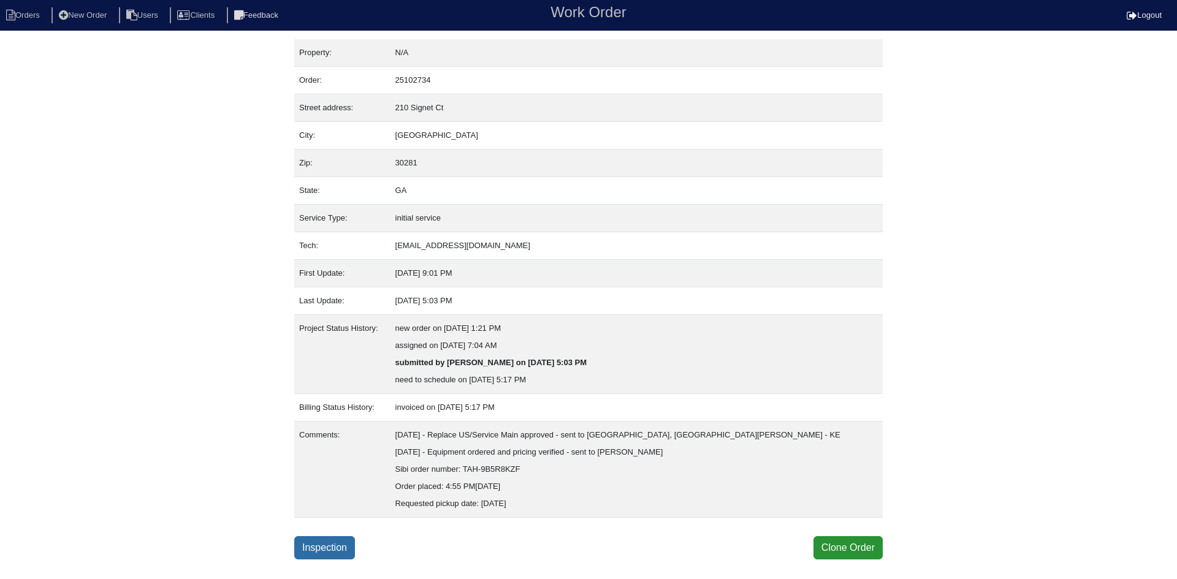
click at [332, 543] on link "Inspection" at bounding box center [324, 547] width 61 height 23
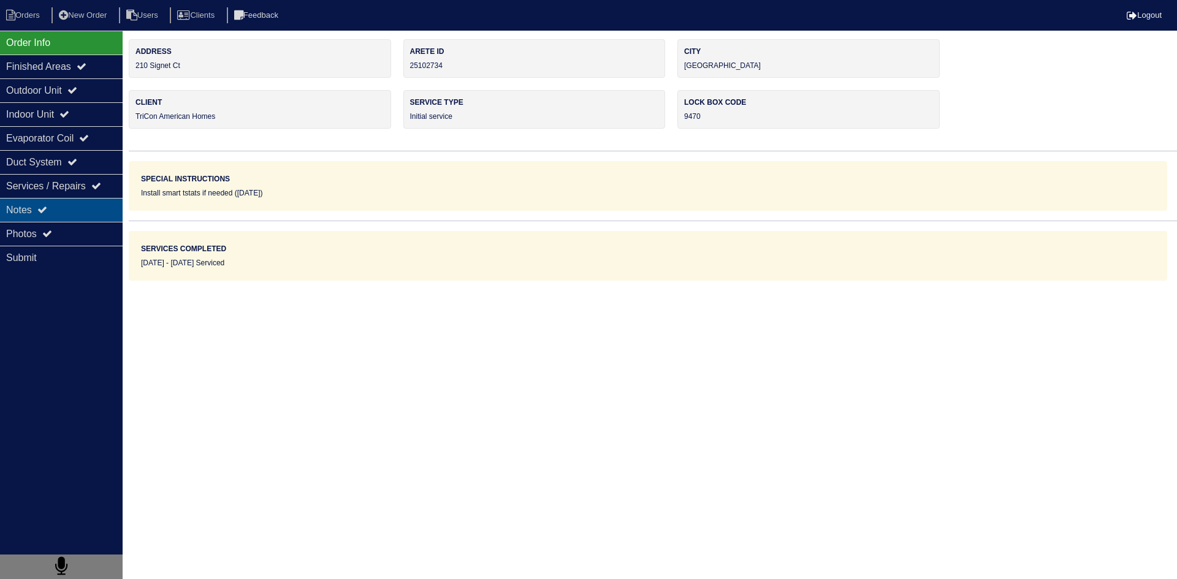
click at [77, 207] on div "Notes" at bounding box center [61, 210] width 123 height 24
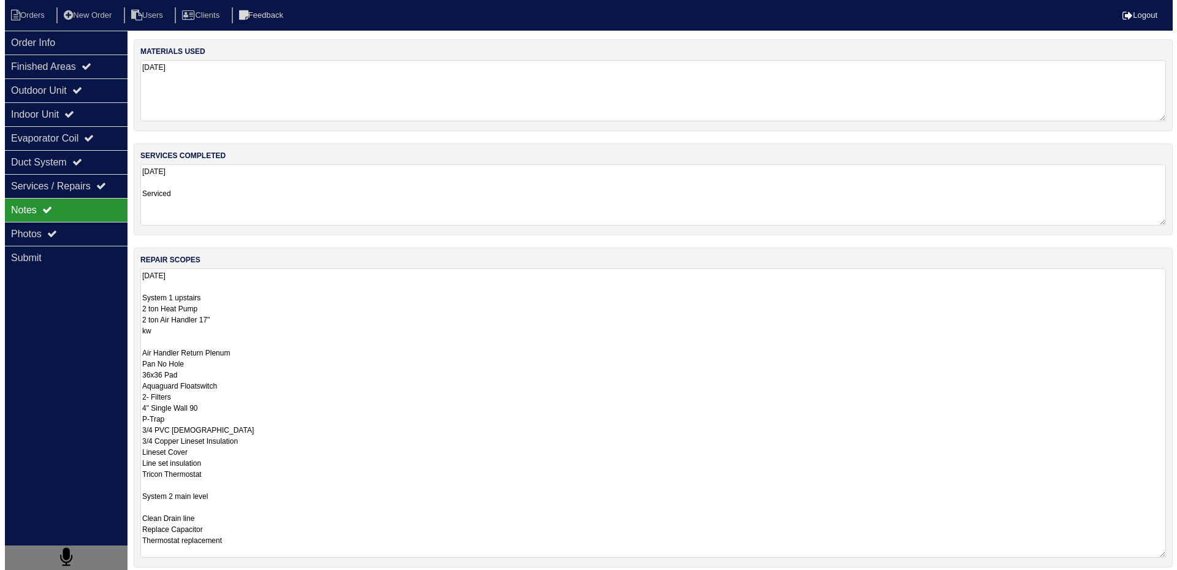
scroll to position [1, 0]
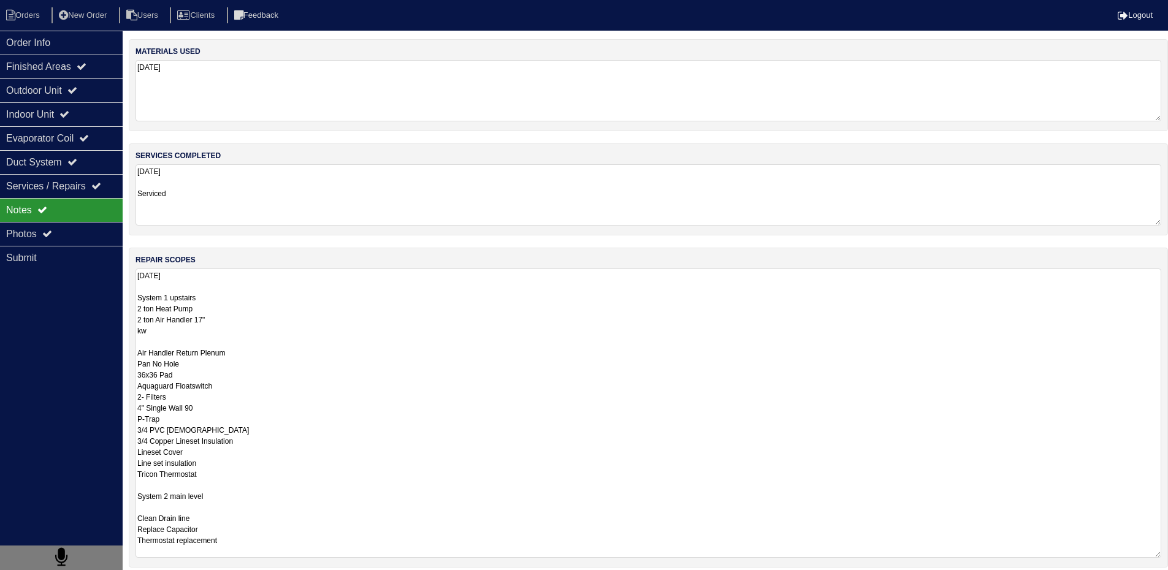
drag, startPoint x: 138, startPoint y: 299, endPoint x: 242, endPoint y: 555, distance: 277.2
click at [242, 555] on textarea "07/29/2025 System 1 upstairs 2 ton Heat Pump 2 ton Air Handler 17" kw Air Handl…" at bounding box center [648, 413] width 1026 height 289
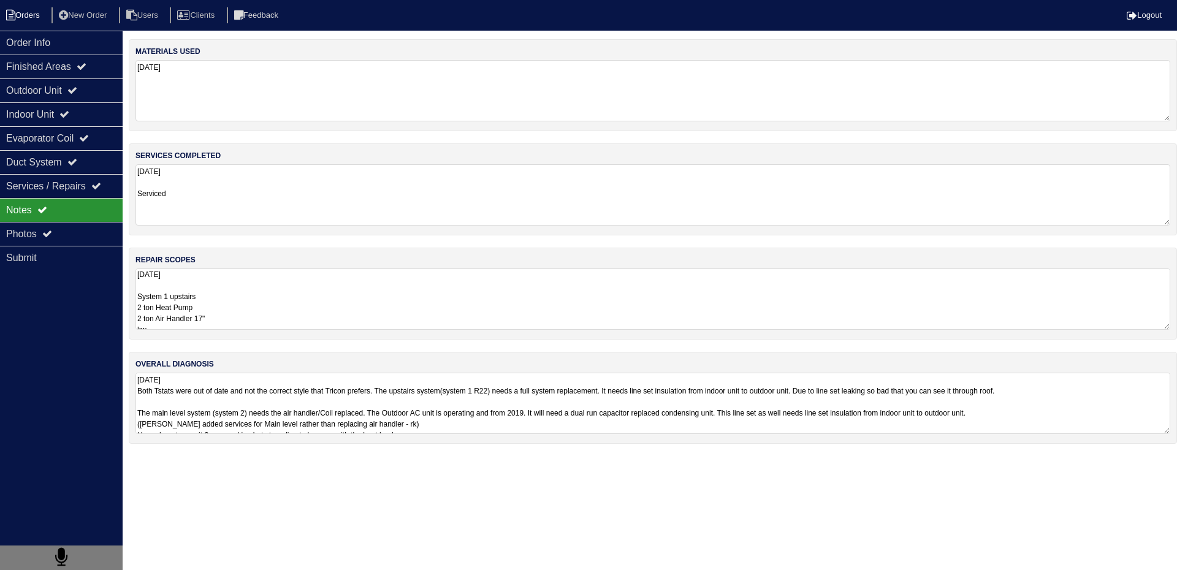
click at [44, 17] on li "Orders" at bounding box center [25, 15] width 50 height 17
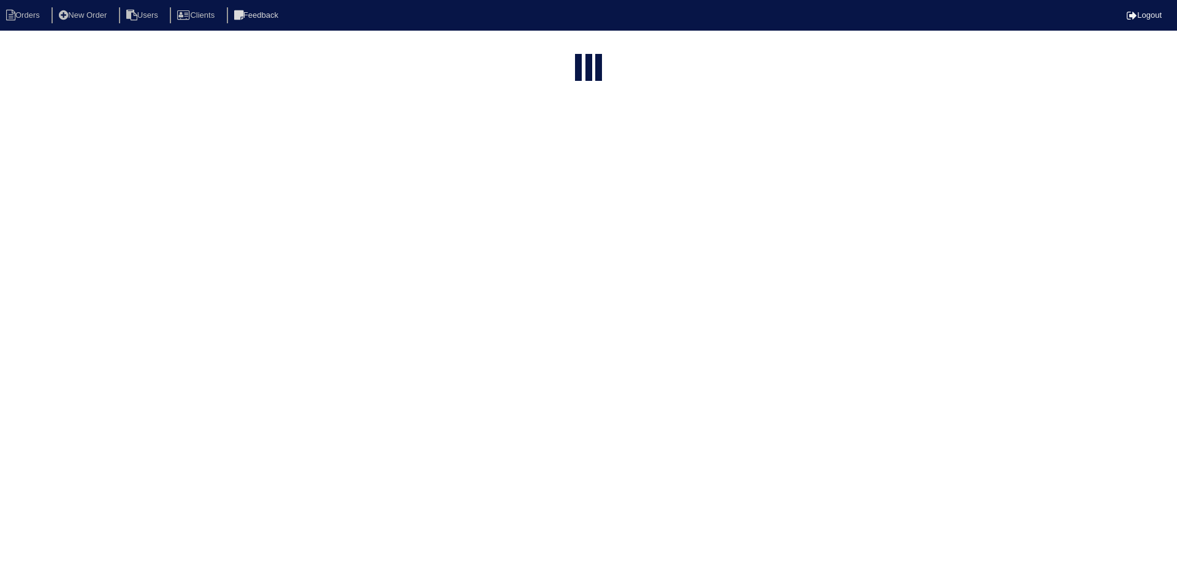
select select "15"
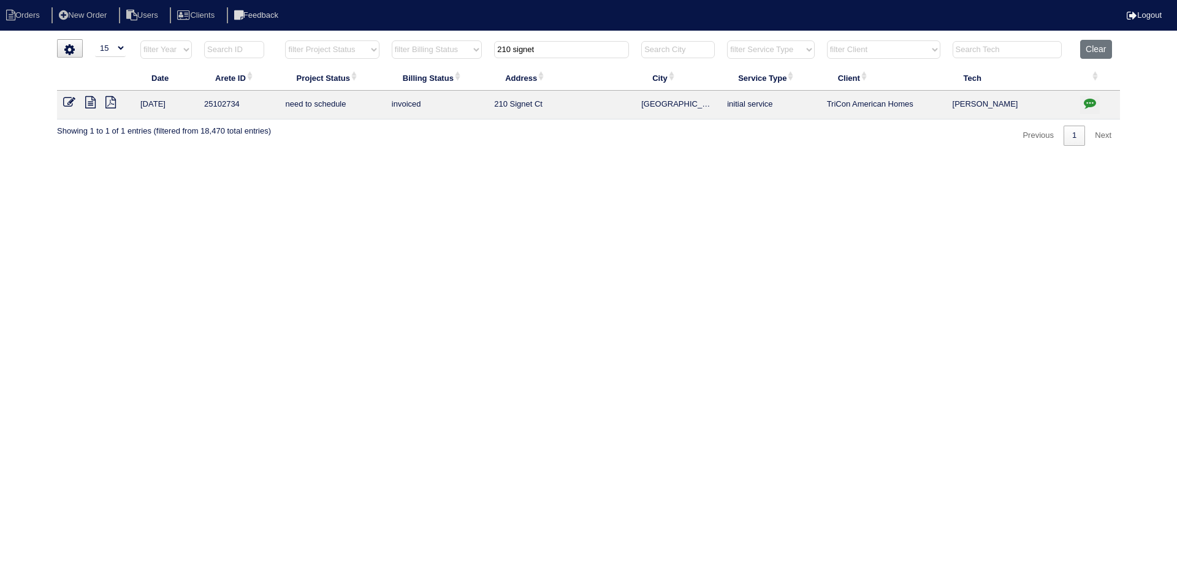
click at [592, 53] on input "210 signet" at bounding box center [561, 49] width 135 height 17
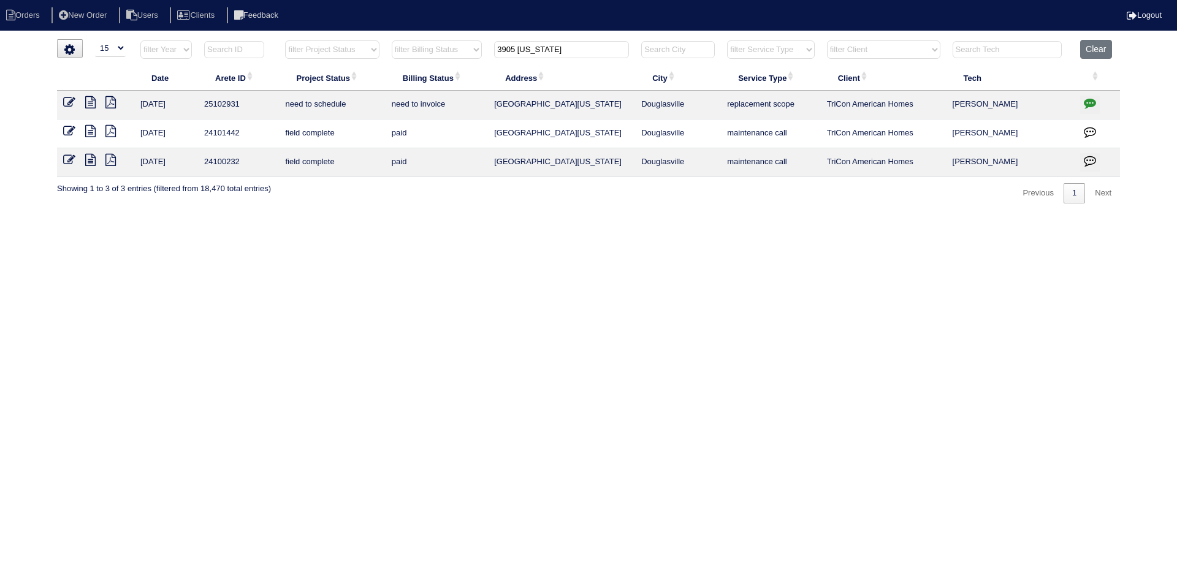
type input "3905 georgia"
click at [94, 101] on icon at bounding box center [90, 102] width 10 height 12
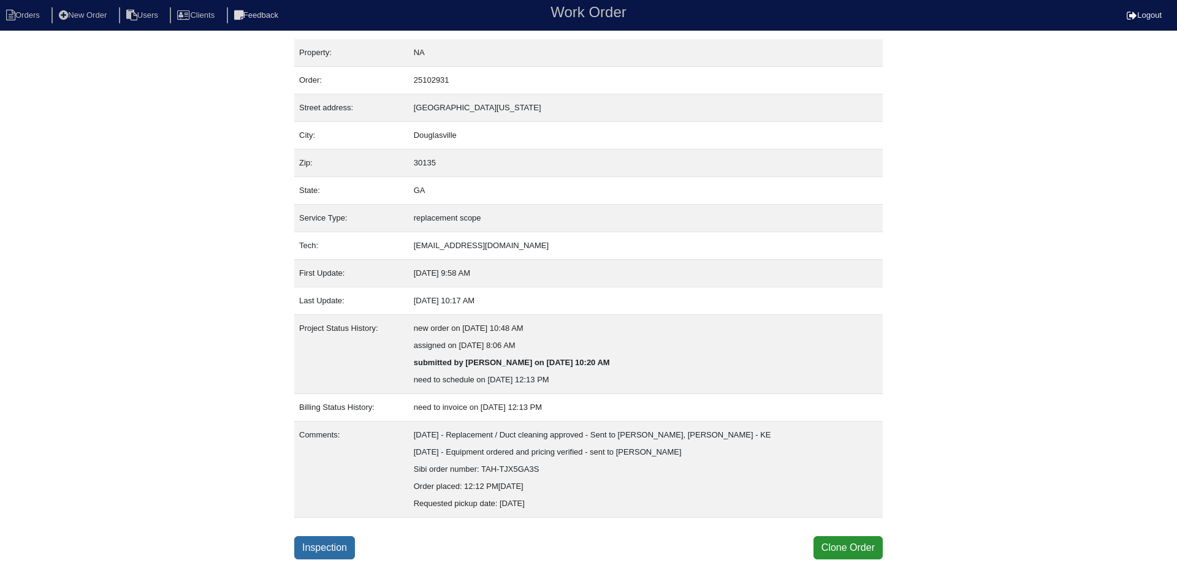
click at [315, 540] on link "Inspection" at bounding box center [324, 547] width 61 height 23
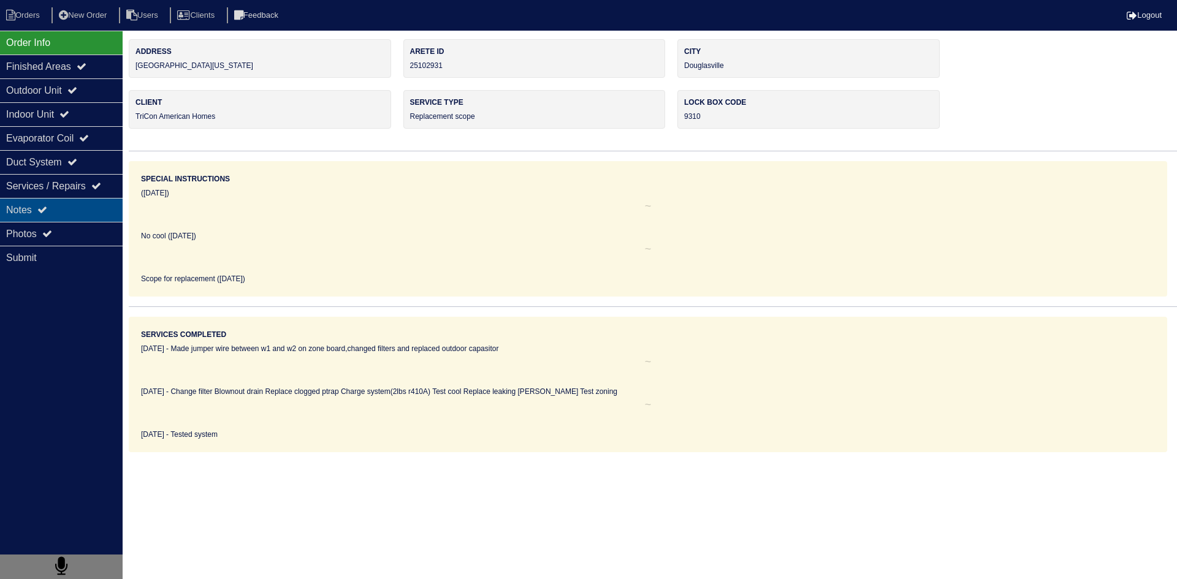
click at [72, 217] on div "Notes" at bounding box center [61, 210] width 123 height 24
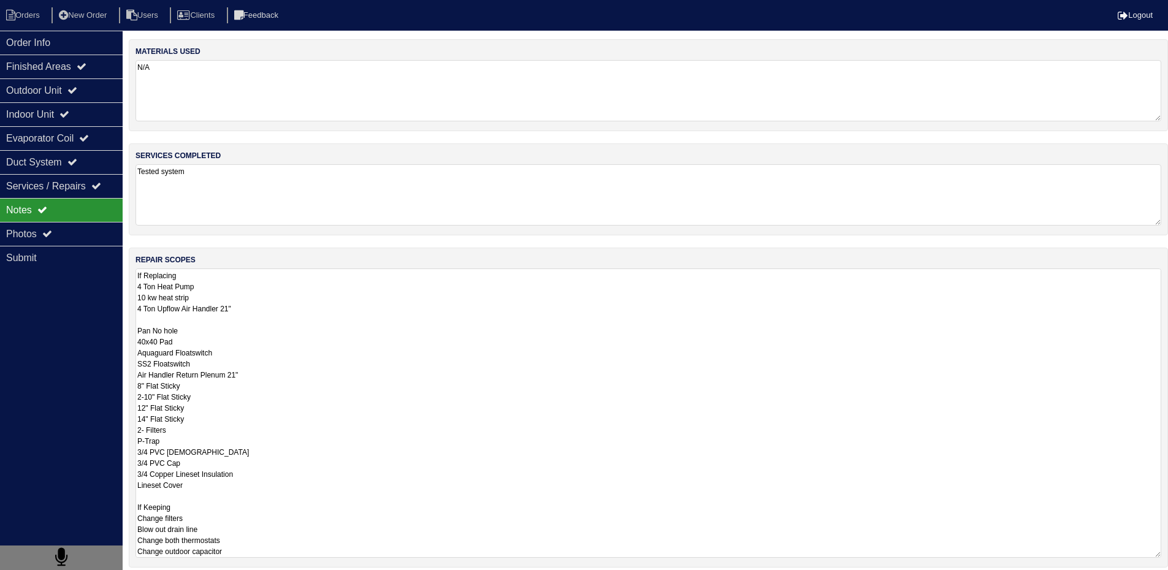
drag, startPoint x: 137, startPoint y: 286, endPoint x: 288, endPoint y: 490, distance: 253.5
click at [288, 490] on textarea "If Replacing 4 Ton Heat Pump 10 kw heat strip 4 Ton Upflow Air Handler 21" Pan …" at bounding box center [648, 413] width 1026 height 289
click at [34, 11] on li "Orders" at bounding box center [25, 15] width 50 height 17
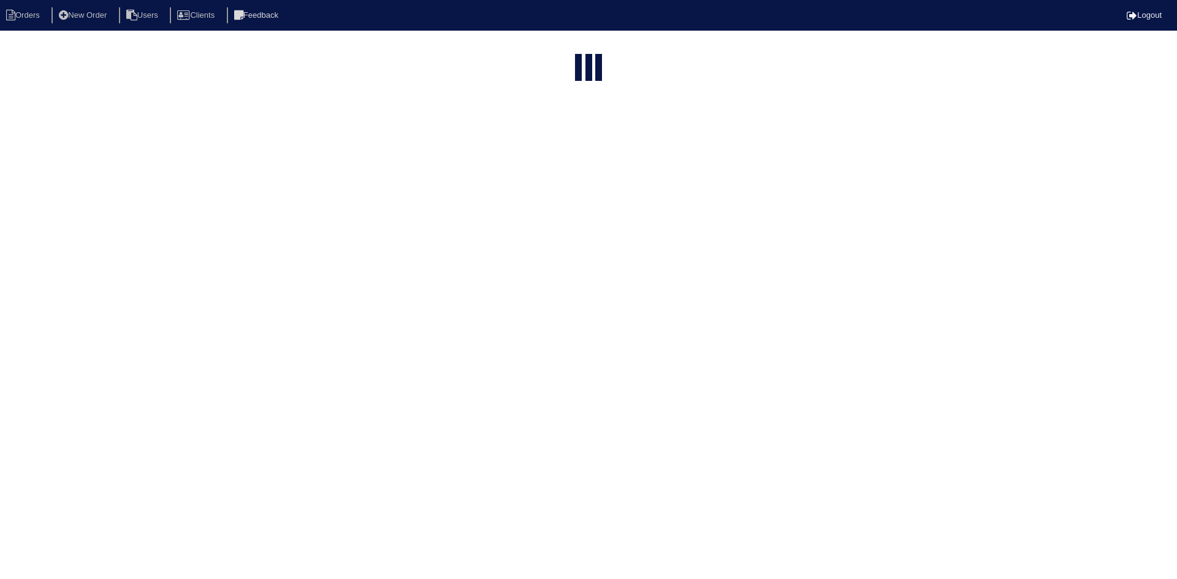
select select "15"
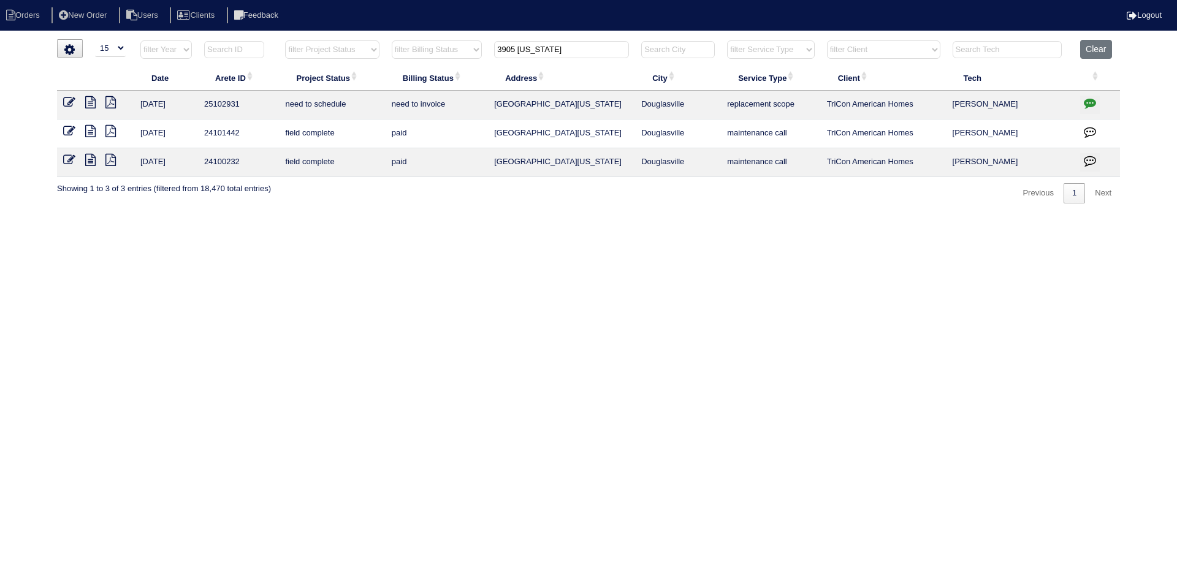
drag, startPoint x: 577, startPoint y: 45, endPoint x: 465, endPoint y: 44, distance: 112.2
click at [465, 45] on tr "filter Year -- Any Year -- 2025 2024 2023 2022 2021 2020 2019 filter Project St…" at bounding box center [588, 52] width 1063 height 25
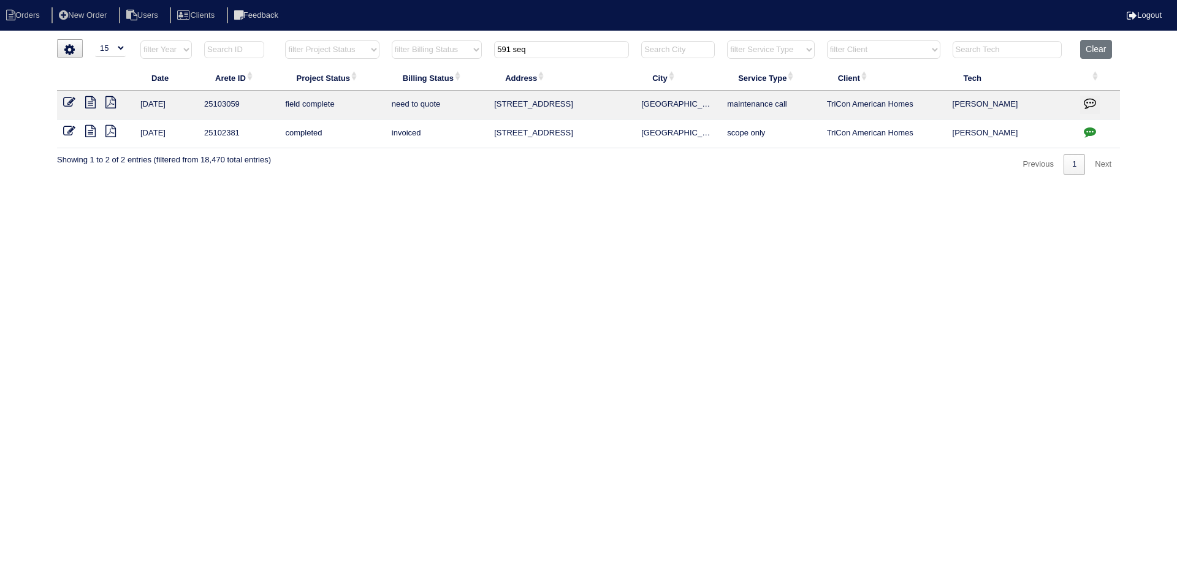
type input "591 seq"
click at [91, 102] on icon at bounding box center [90, 102] width 10 height 12
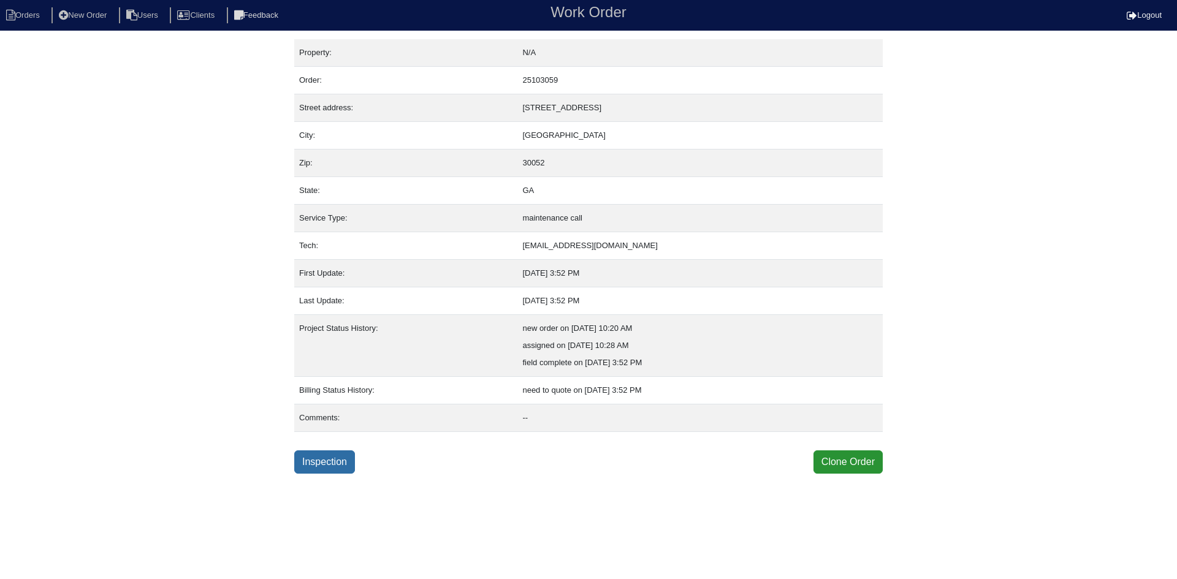
click at [339, 462] on link "Inspection" at bounding box center [324, 462] width 61 height 23
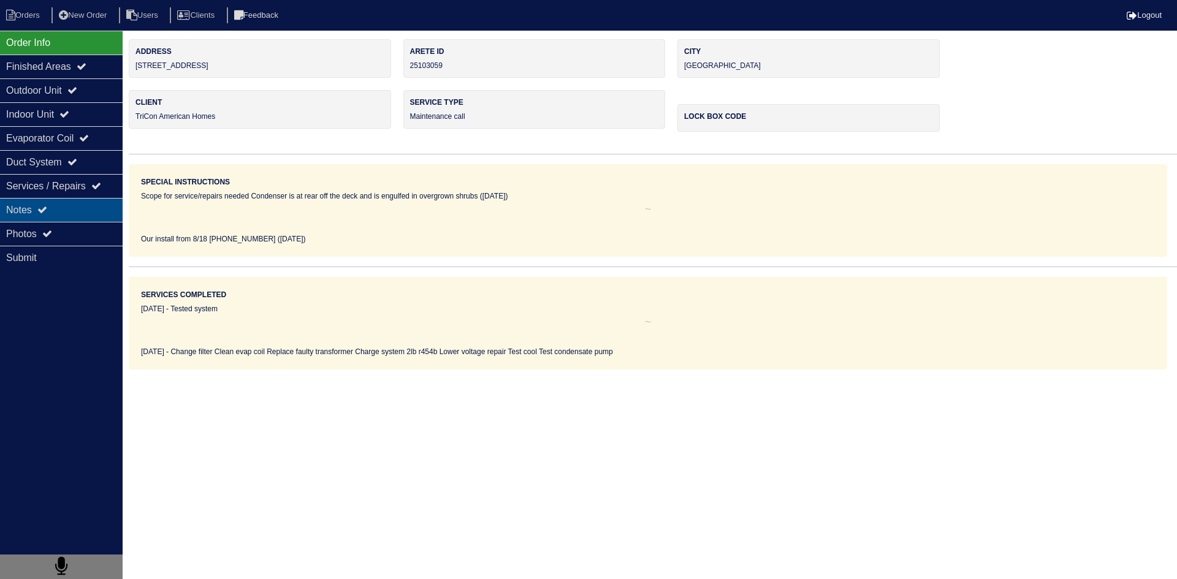
click at [91, 208] on div "Notes" at bounding box center [61, 210] width 123 height 24
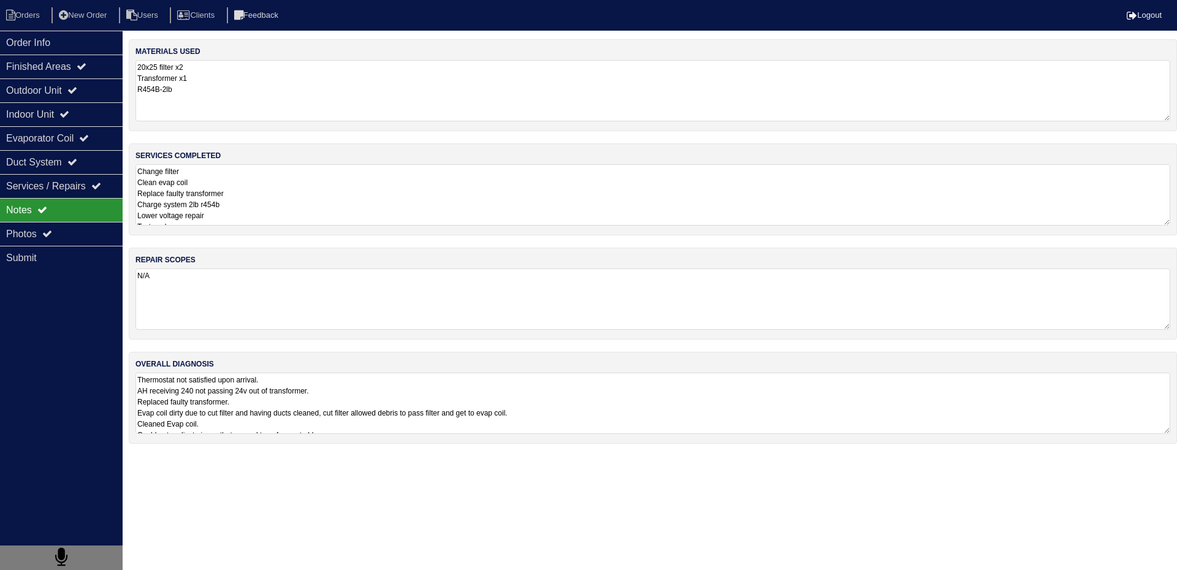
click at [183, 381] on textarea "Thermostat not satisfied upon arrival. AH receiving 240 not passing 24v out of …" at bounding box center [652, 403] width 1035 height 61
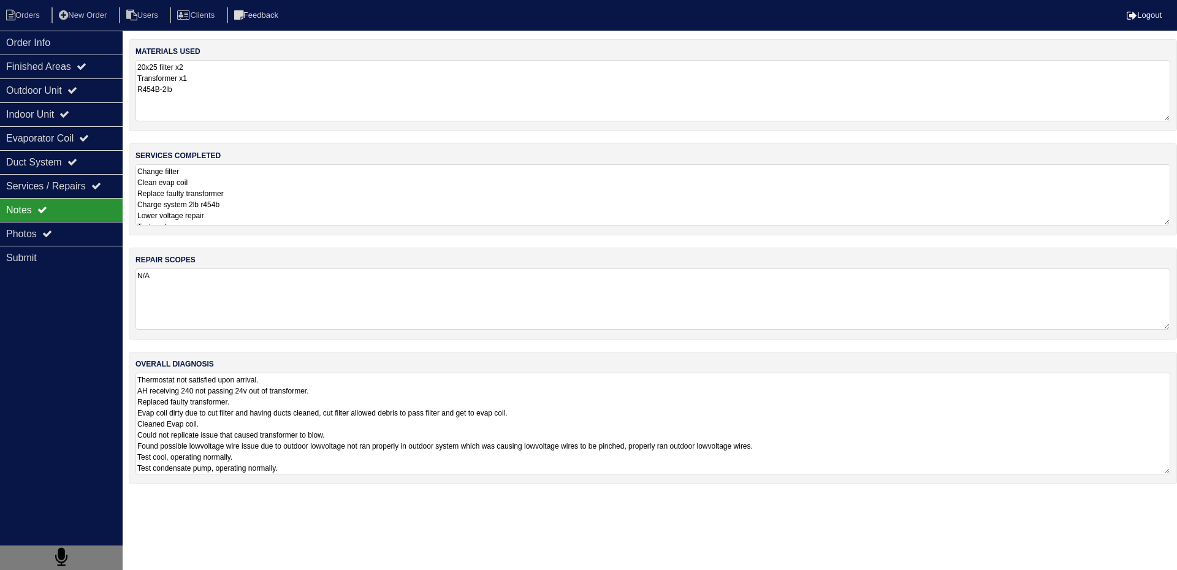
click at [272, 199] on textarea "Change filter Clean evap coil Replace faulty transformer Charge system 2lb r454…" at bounding box center [652, 194] width 1035 height 61
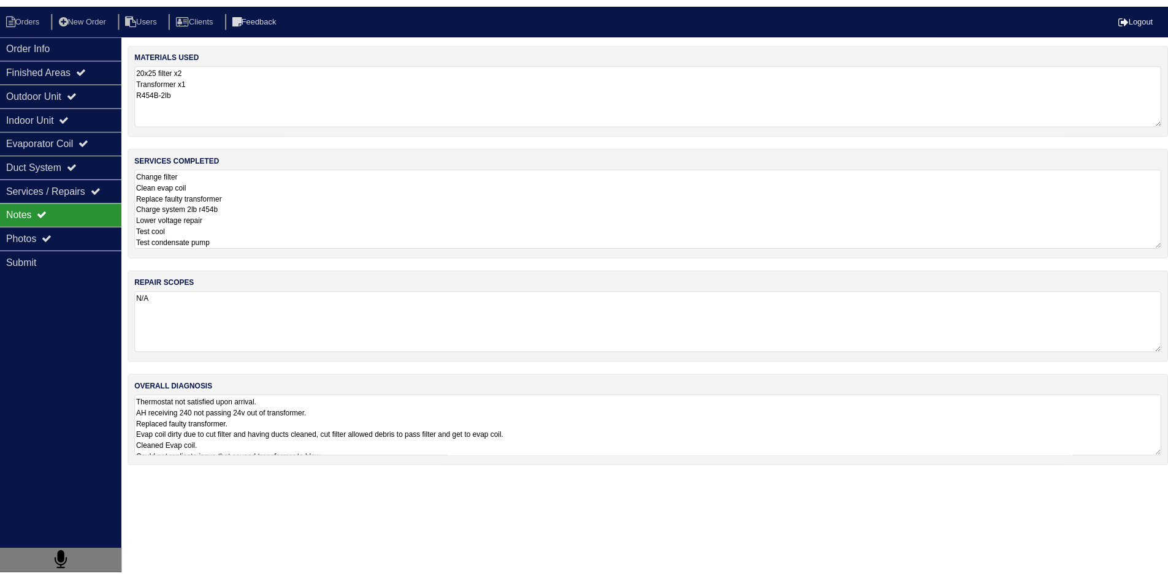
scroll to position [1, 0]
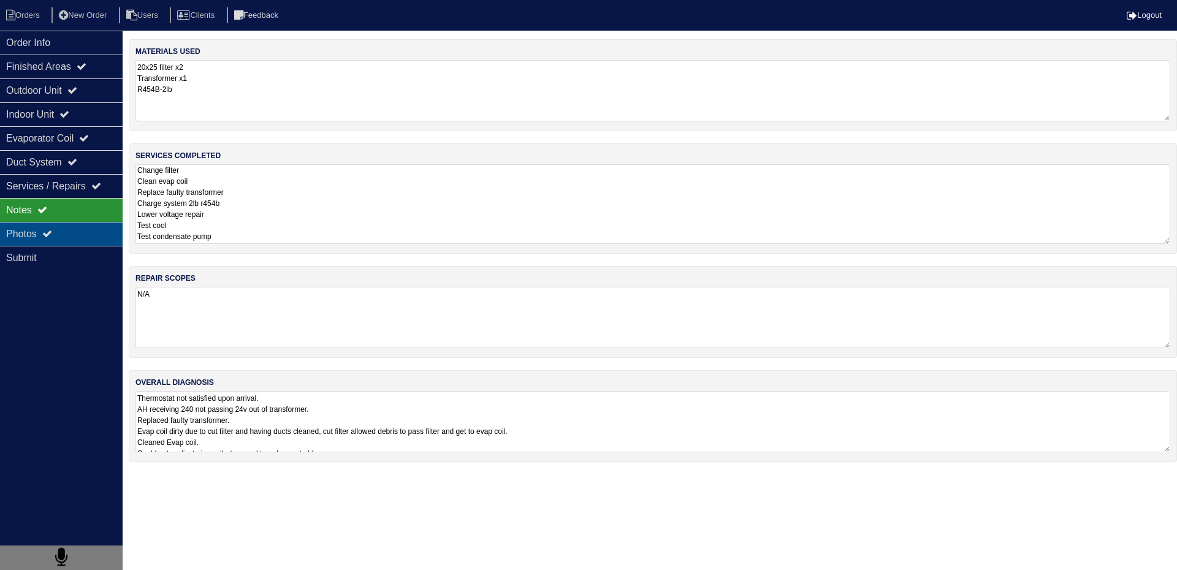
click at [86, 241] on div "Photos" at bounding box center [61, 234] width 123 height 24
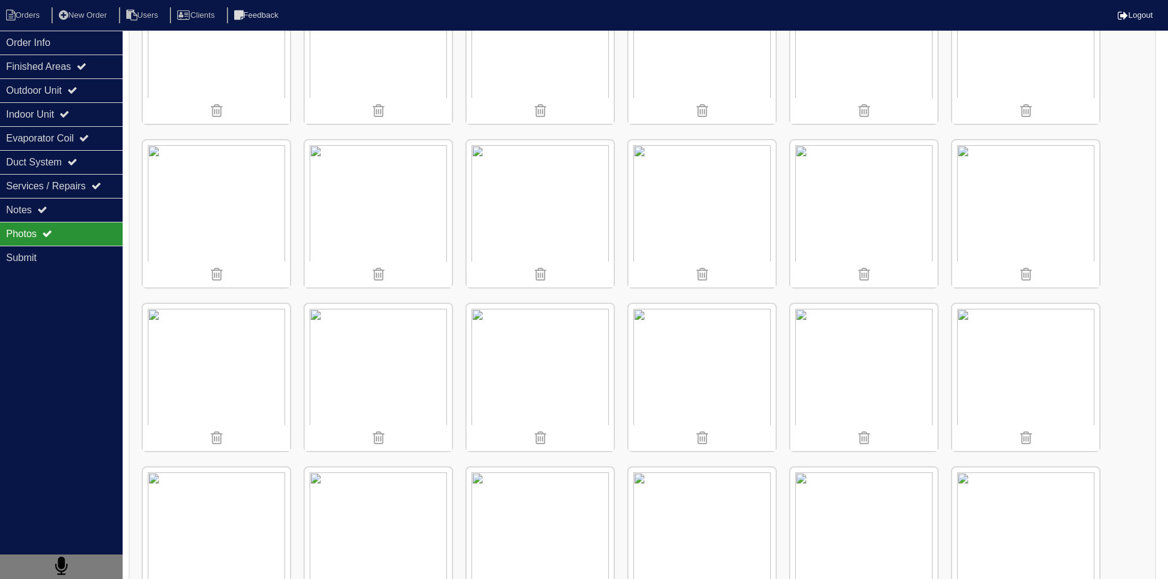
scroll to position [613, 0]
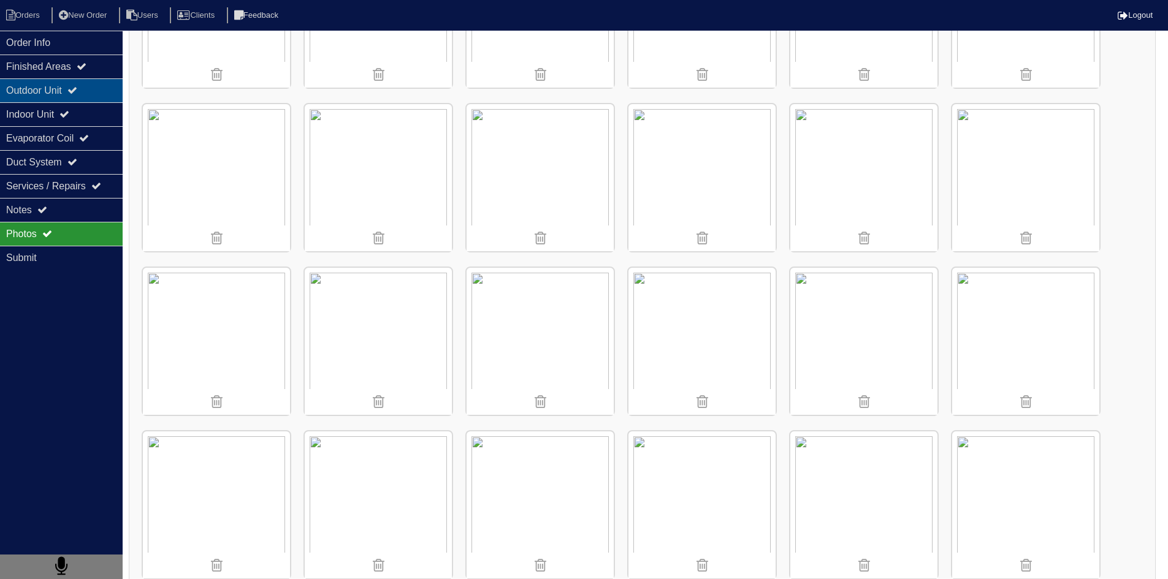
click at [50, 95] on div "Outdoor Unit" at bounding box center [61, 90] width 123 height 24
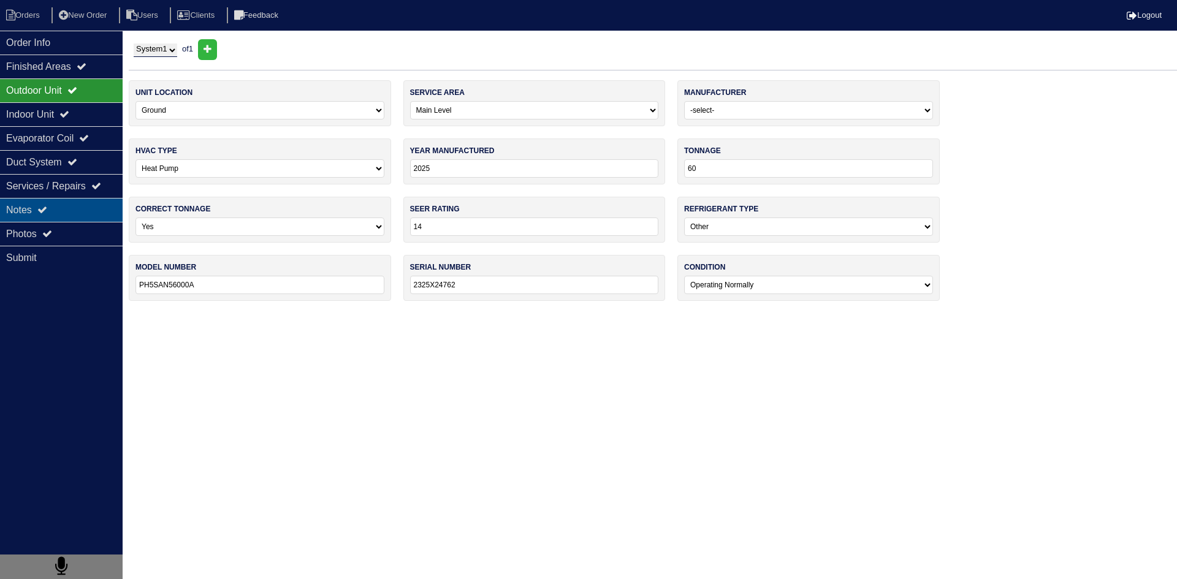
click at [82, 215] on div "Notes" at bounding box center [61, 210] width 123 height 24
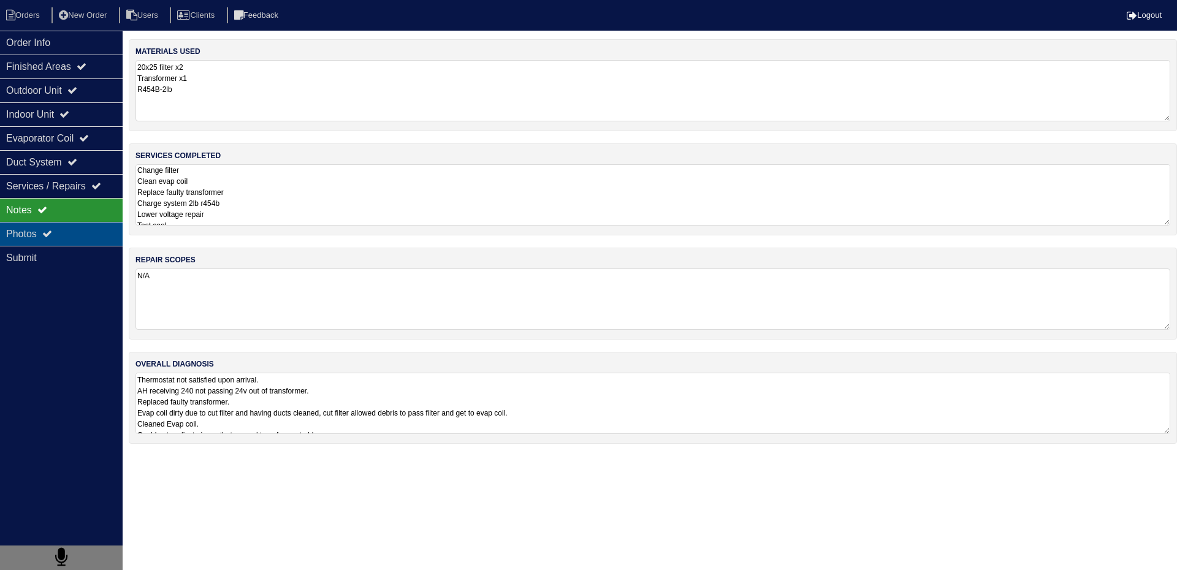
click at [90, 243] on div "Photos" at bounding box center [61, 234] width 123 height 24
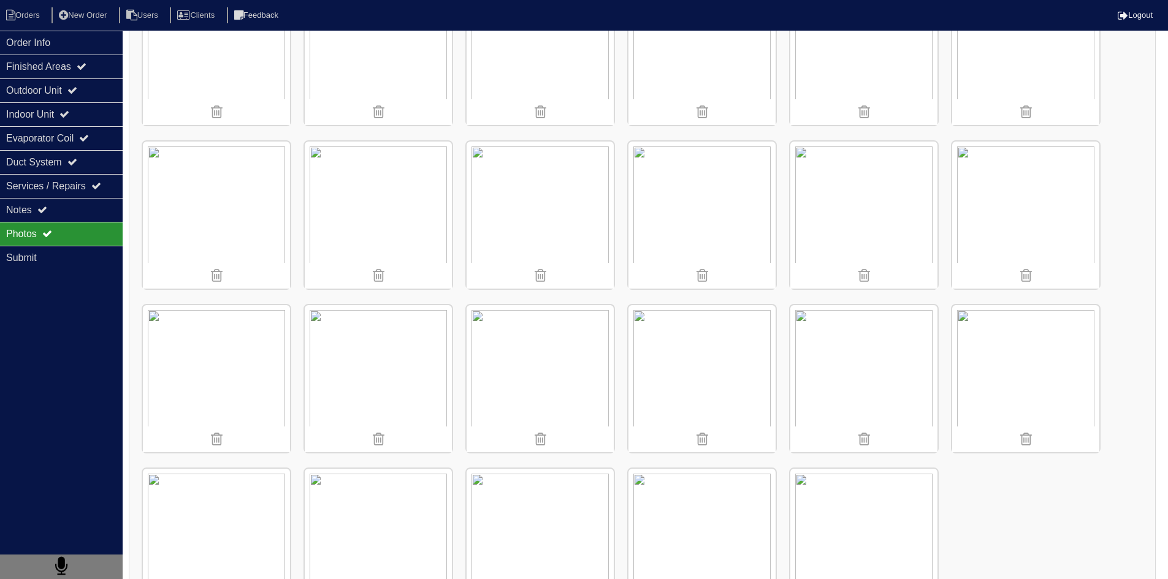
scroll to position [963, 0]
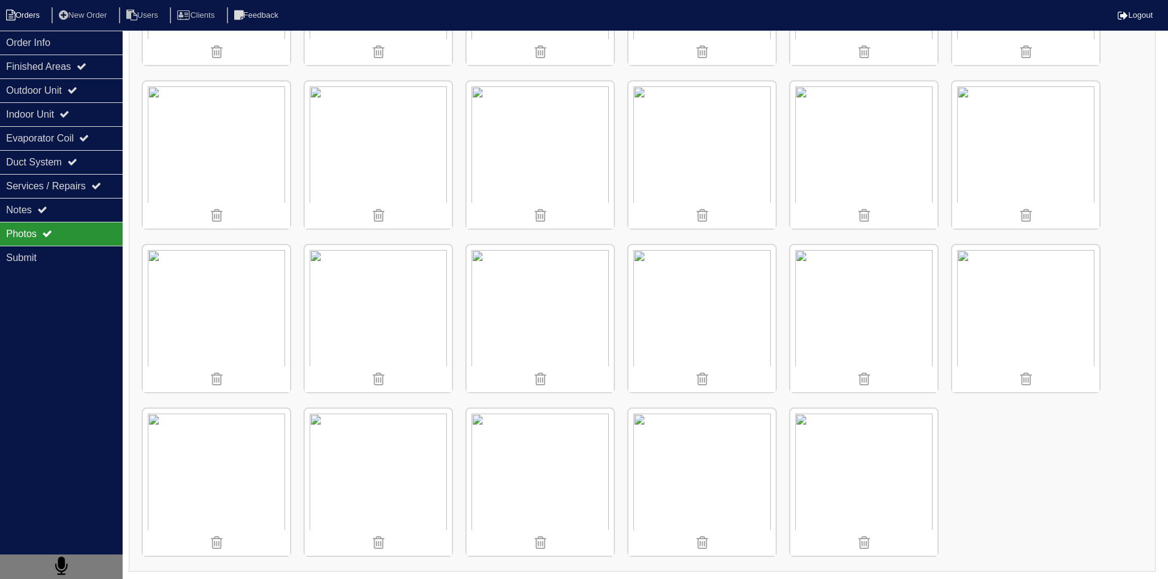
click at [34, 17] on li "Orders" at bounding box center [25, 15] width 50 height 17
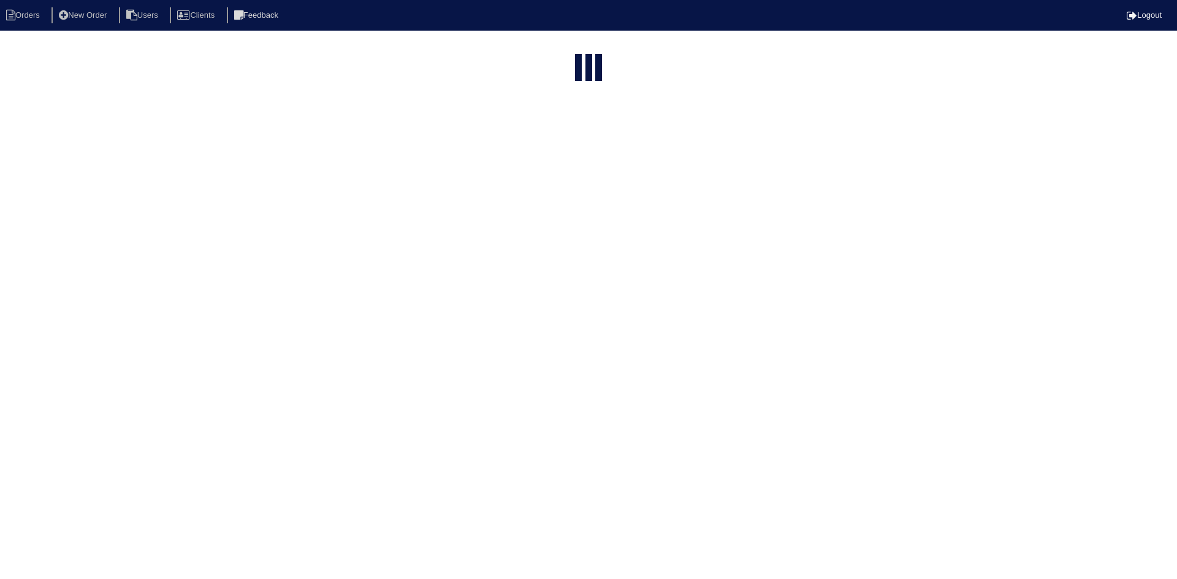
select select "15"
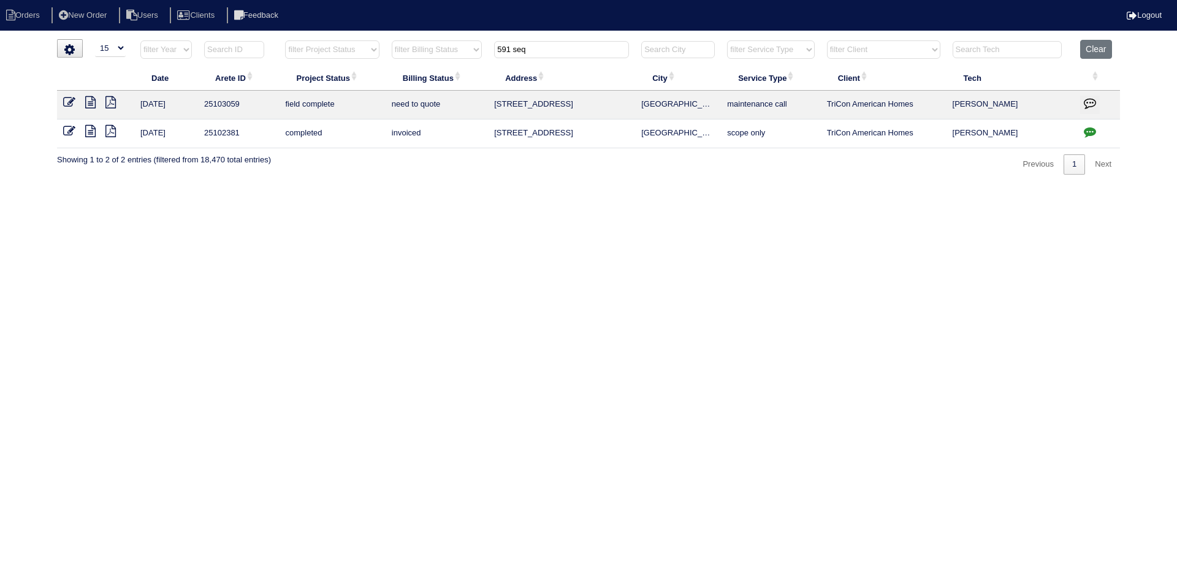
drag, startPoint x: 562, startPoint y: 55, endPoint x: 437, endPoint y: 50, distance: 125.8
click at [437, 50] on tr "filter Year -- Any Year -- 2025 2024 2023 2022 2021 2020 2019 filter Project St…" at bounding box center [588, 52] width 1063 height 25
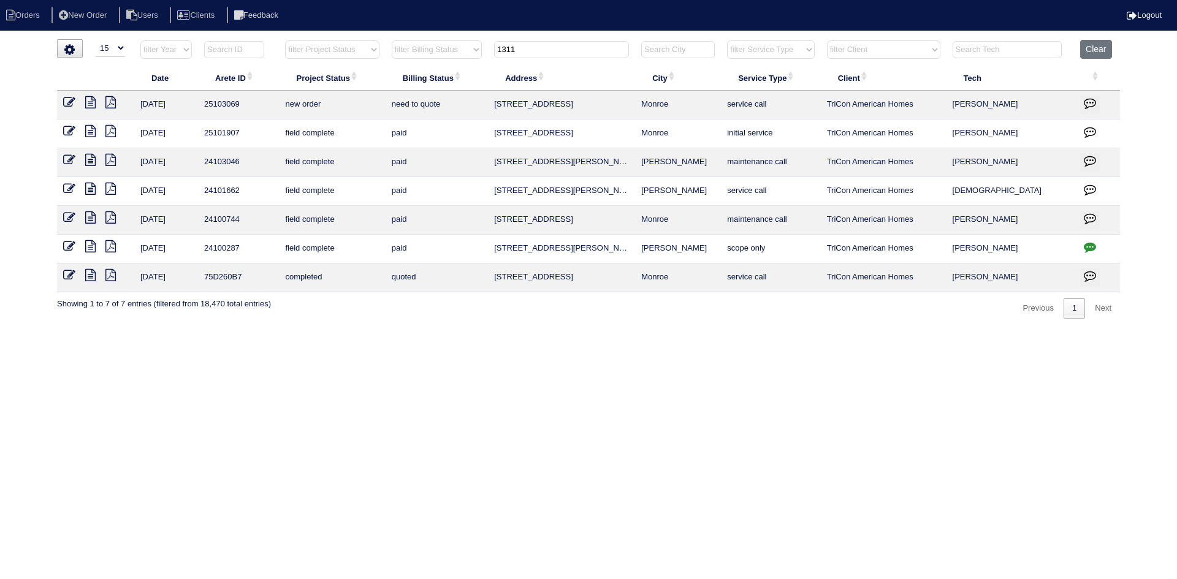
drag, startPoint x: 503, startPoint y: 48, endPoint x: 465, endPoint y: 48, distance: 38.0
click at [465, 48] on tr "filter Year -- Any Year -- 2025 2024 2023 2022 2021 2020 2019 filter Project St…" at bounding box center [588, 52] width 1063 height 25
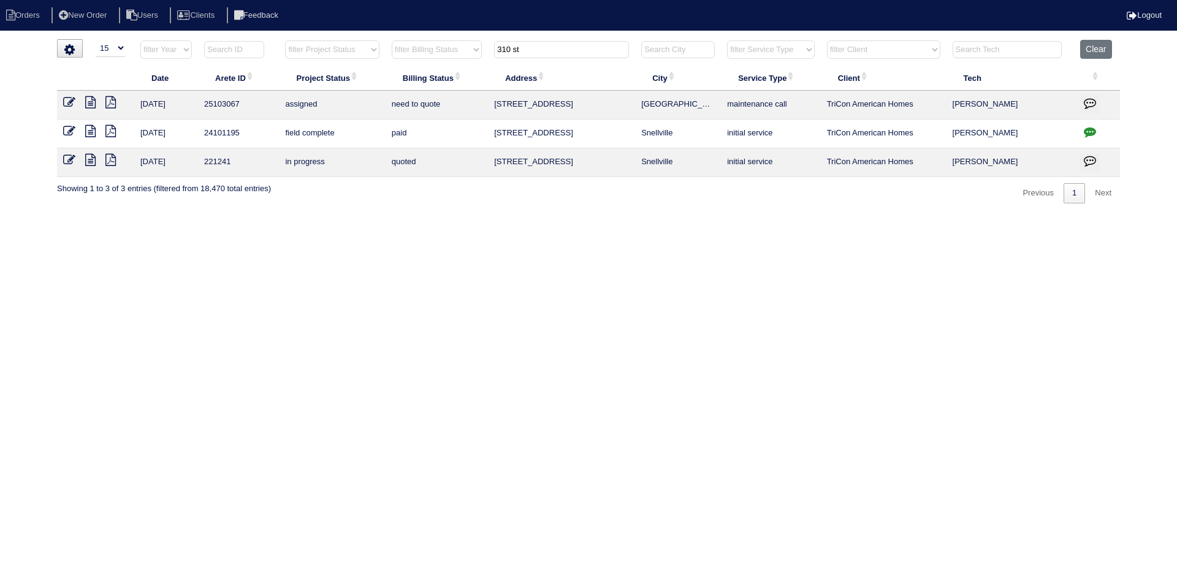
type input "310 st"
click at [90, 100] on icon at bounding box center [90, 102] width 10 height 12
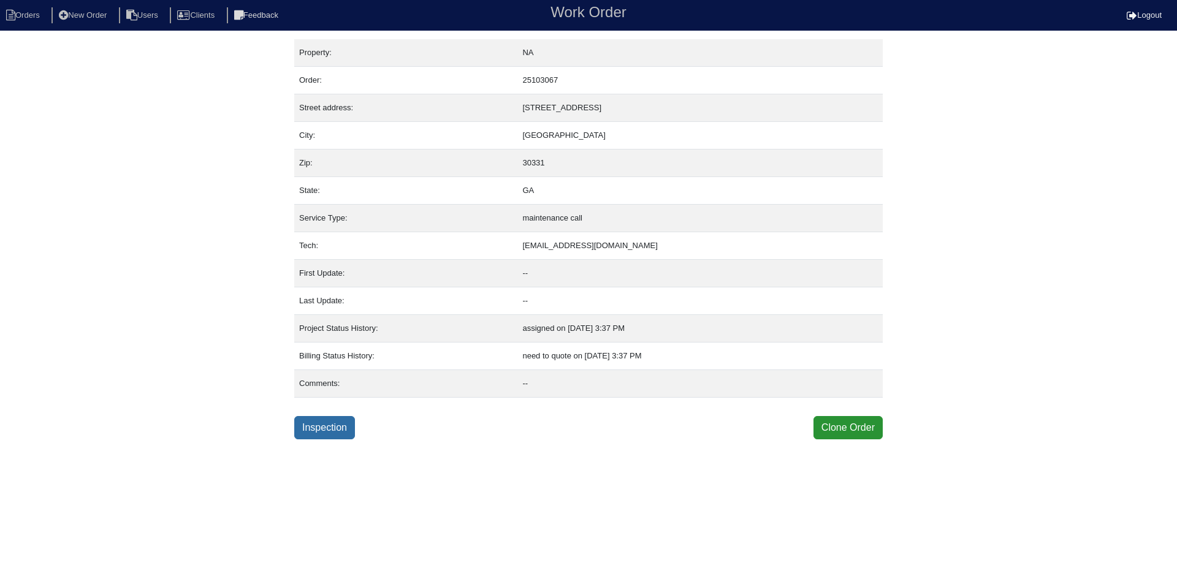
click at [318, 422] on link "Inspection" at bounding box center [324, 427] width 61 height 23
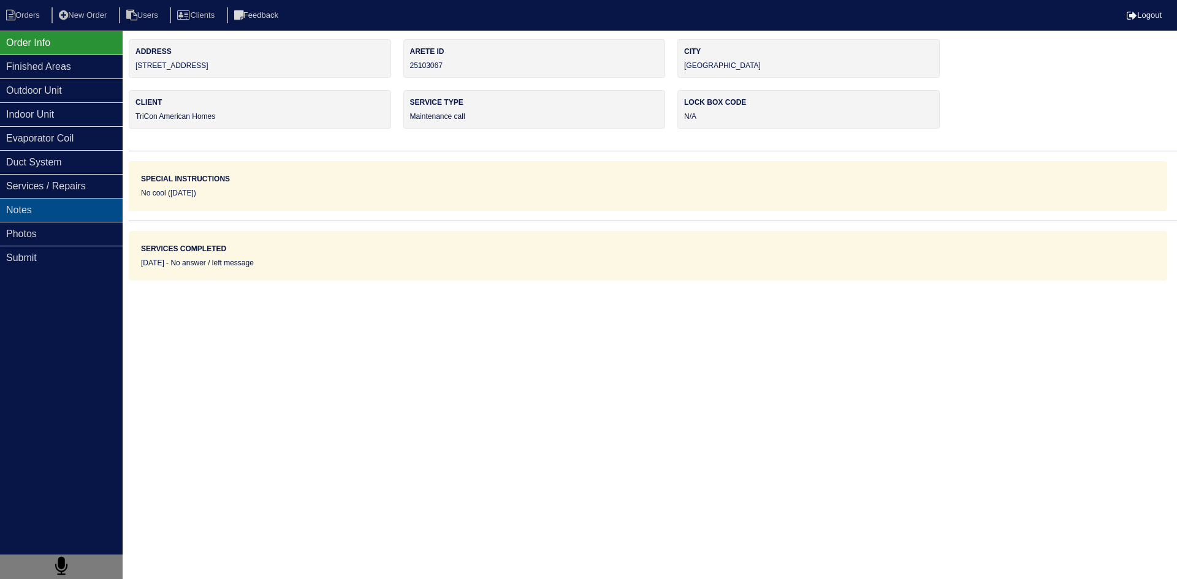
click at [75, 212] on div "Notes" at bounding box center [61, 210] width 123 height 24
